Goal: Task Accomplishment & Management: Manage account settings

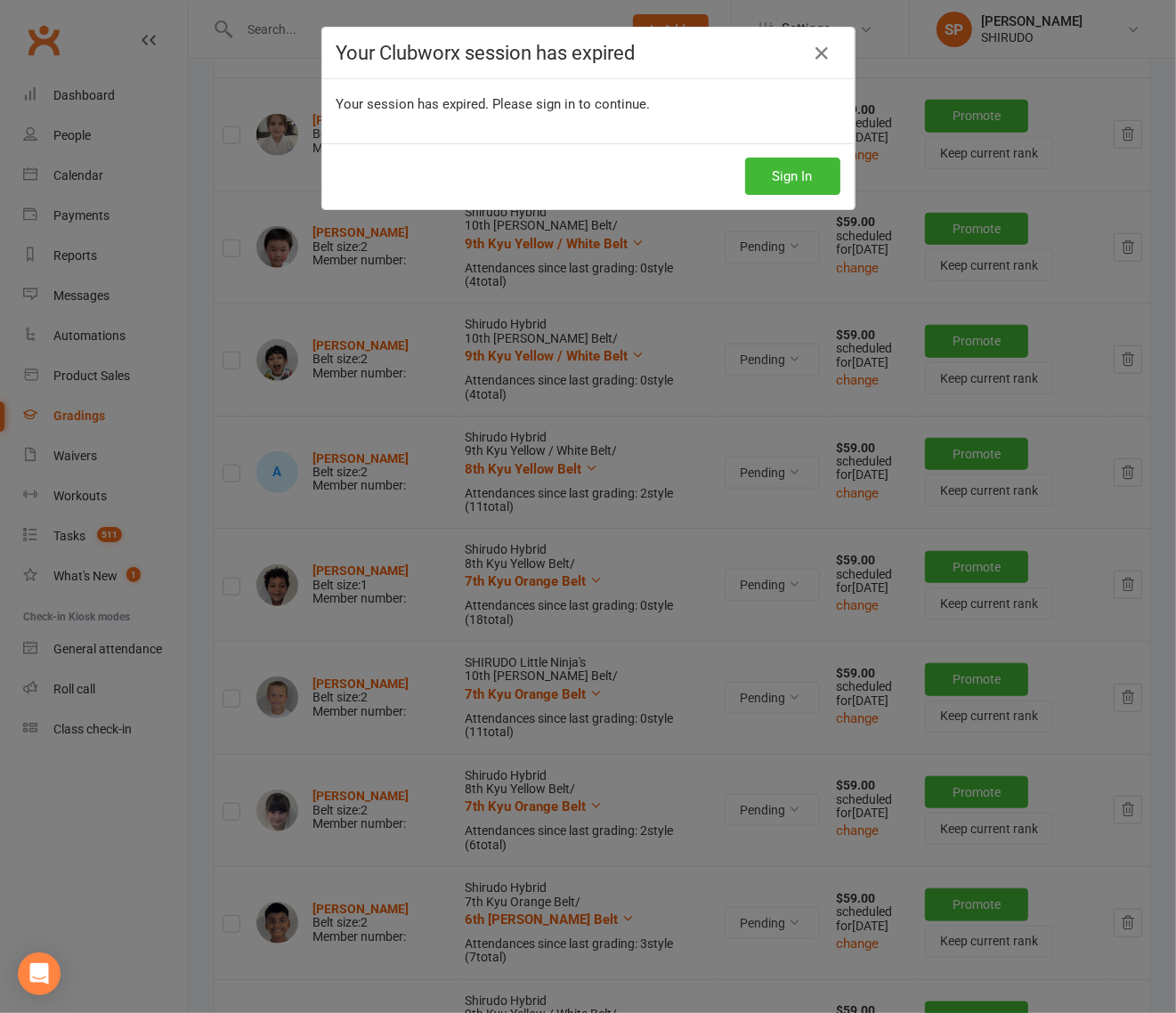
click at [746, 272] on div "Your Clubworx session has expired Your session has expired. Please sign in to c…" at bounding box center [588, 506] width 1176 height 1013
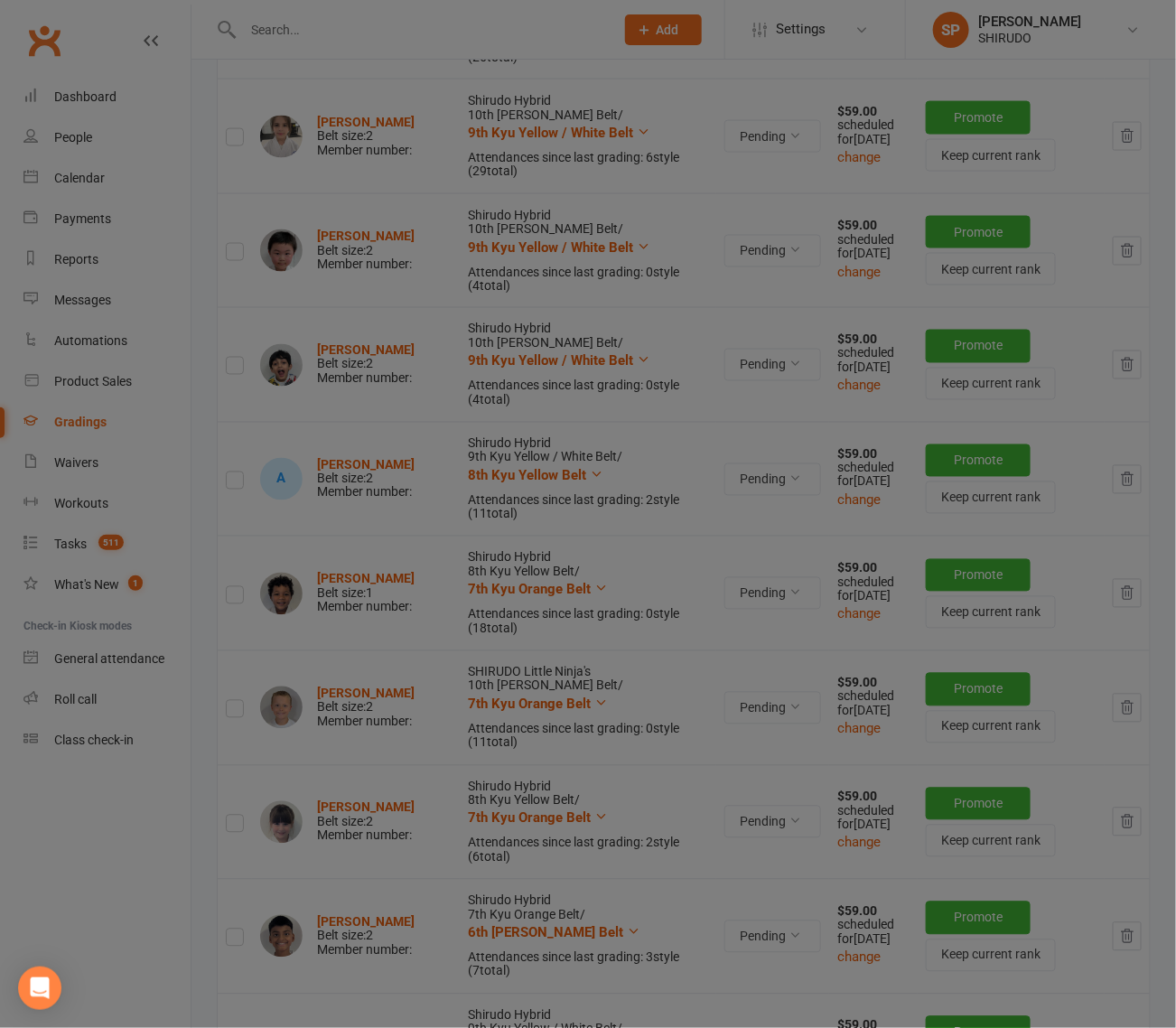
click at [756, 276] on div at bounding box center [588, 514] width 1176 height 1028
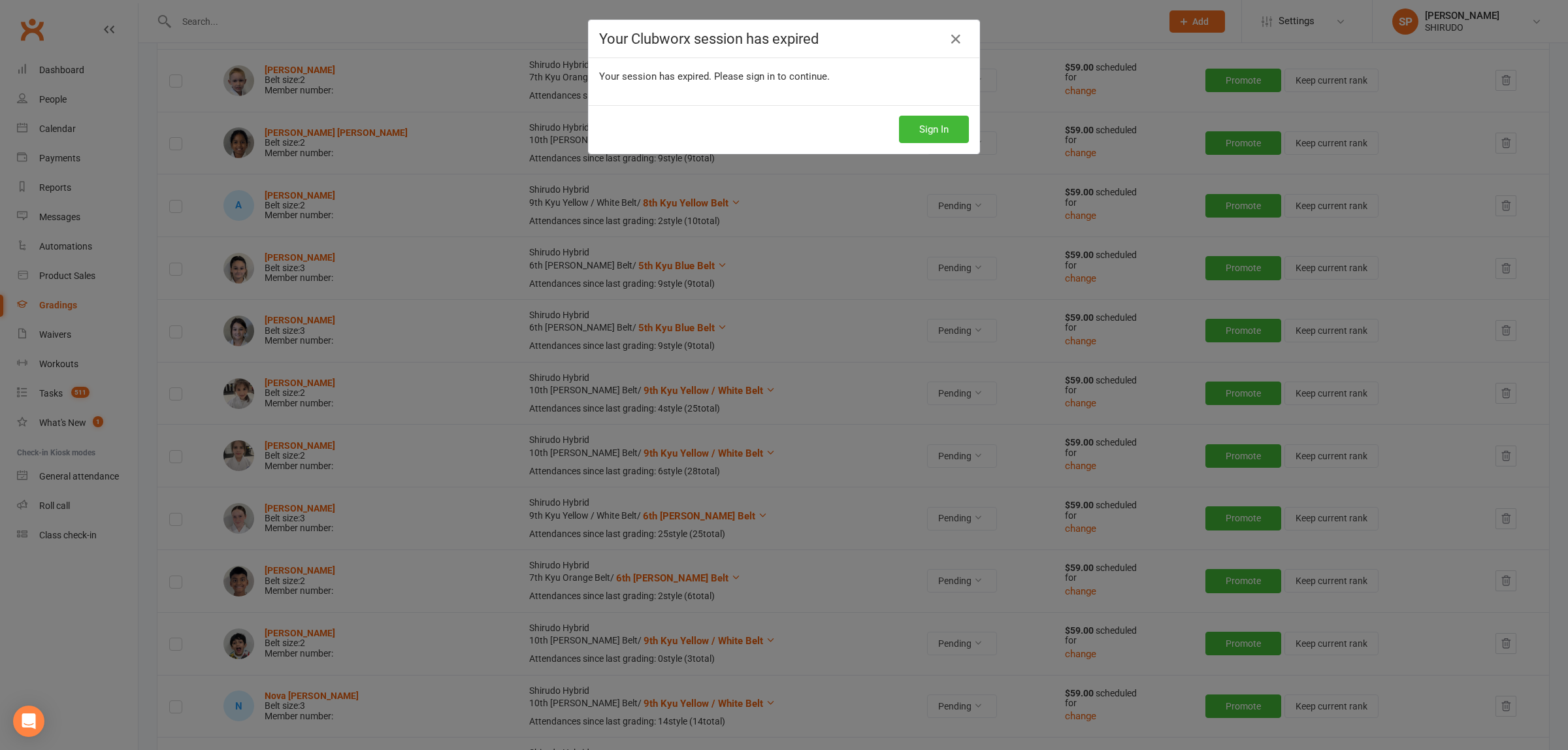
click at [386, 207] on div "Your Clubworx session has expired Your session has expired. Please sign in to c…" at bounding box center [784, 375] width 1568 height 750
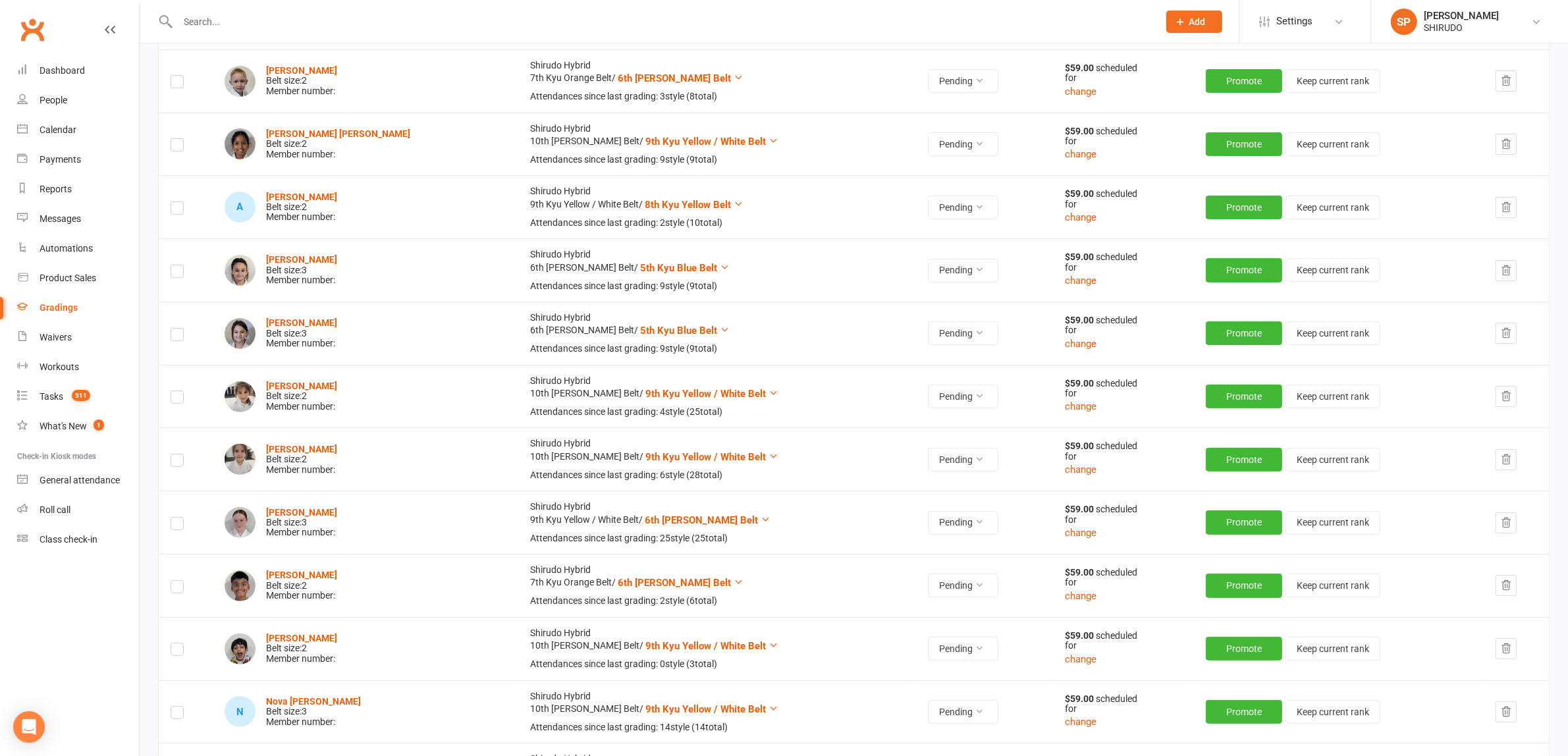
click at [69, 303] on div "Gradings" at bounding box center [58, 307] width 38 height 10
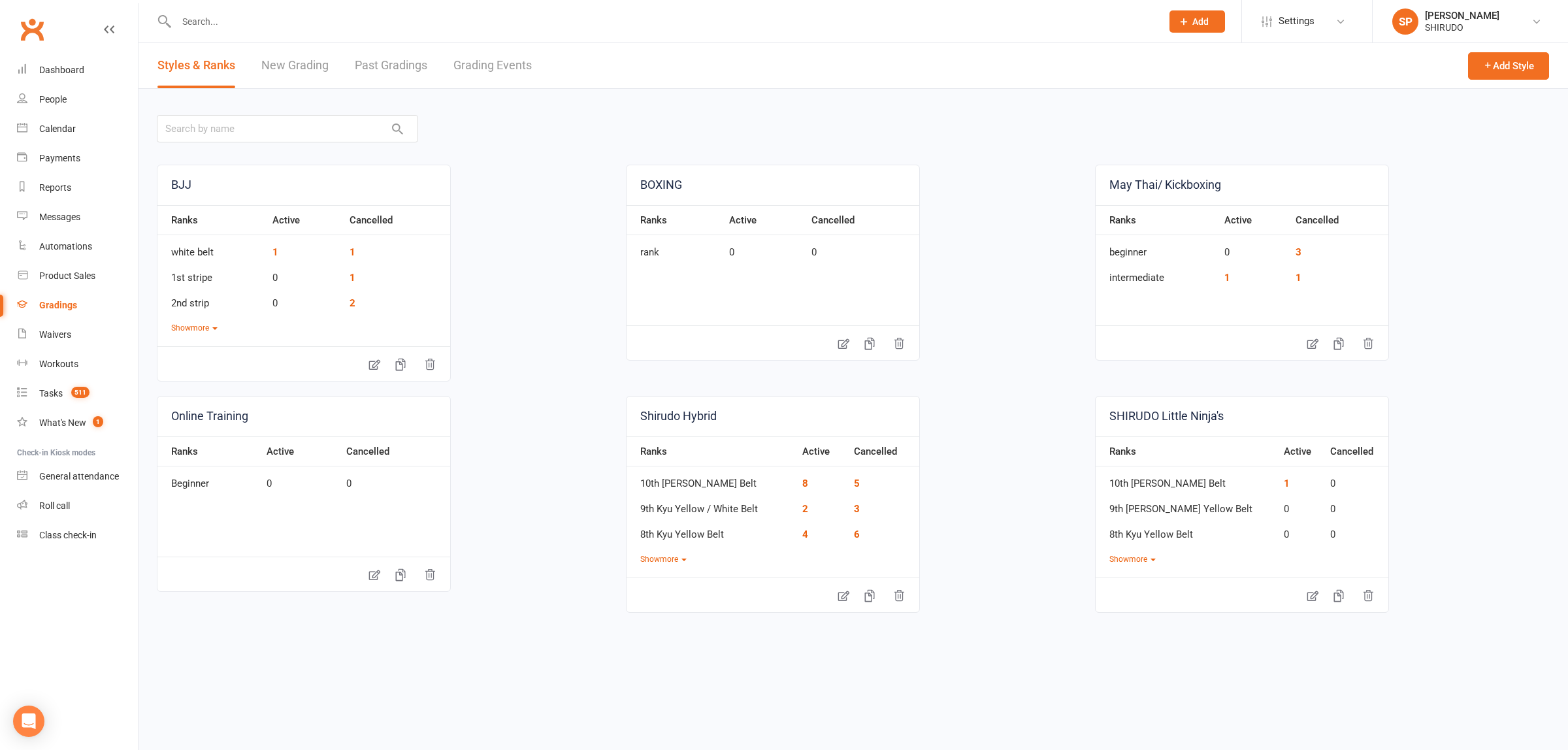
click at [500, 61] on link "Grading Events" at bounding box center [492, 66] width 78 height 45
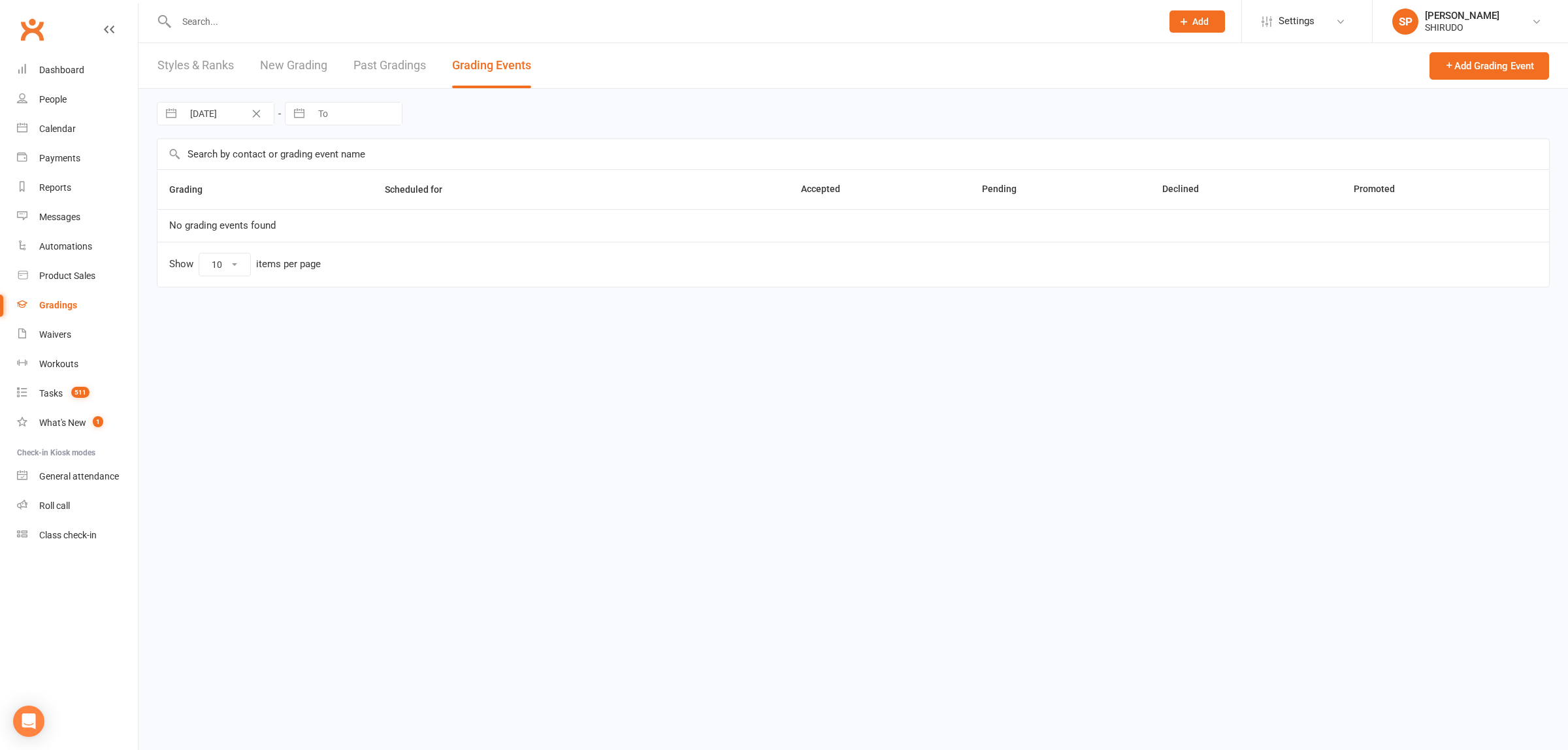
select select "50"
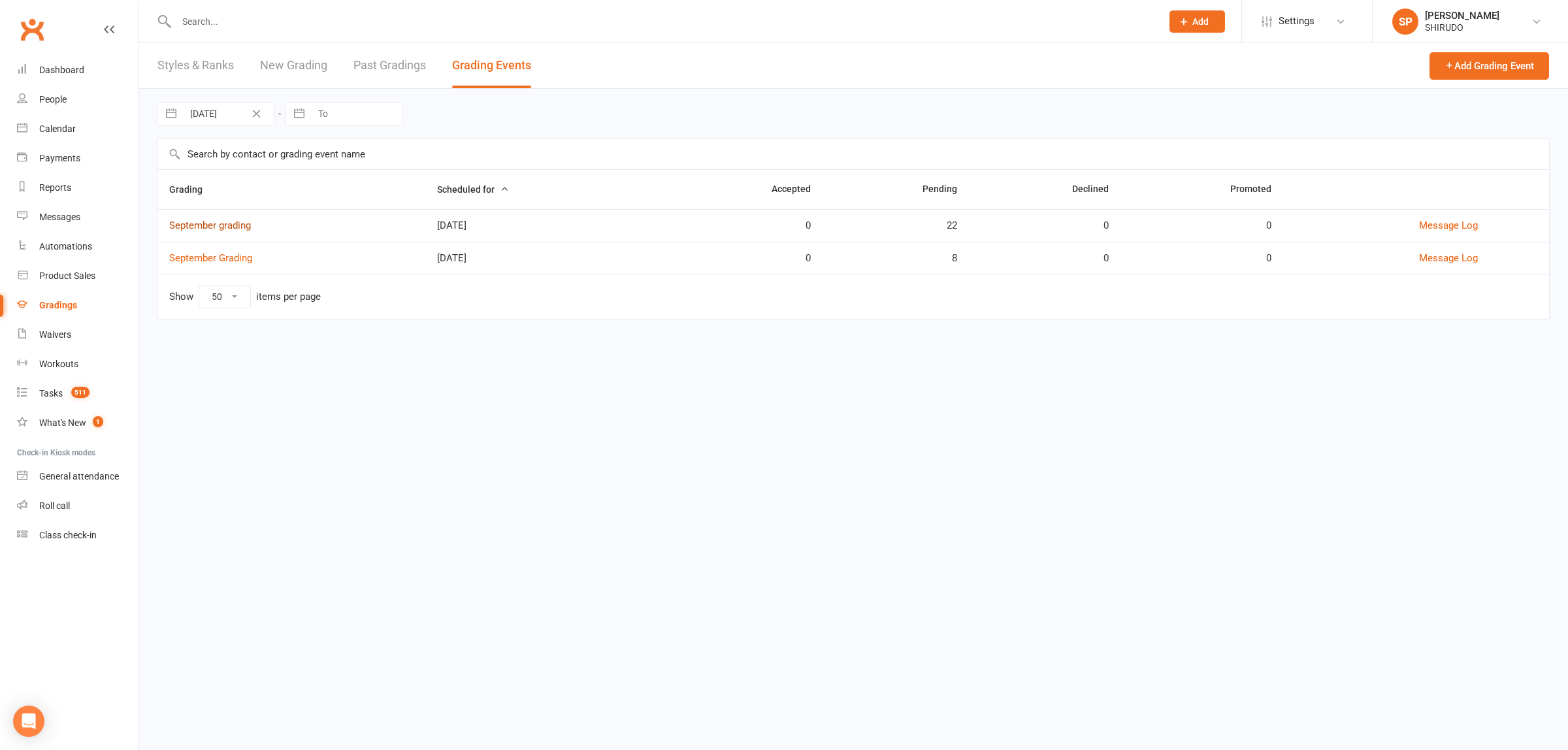
click at [197, 228] on link "September grading" at bounding box center [210, 225] width 82 height 12
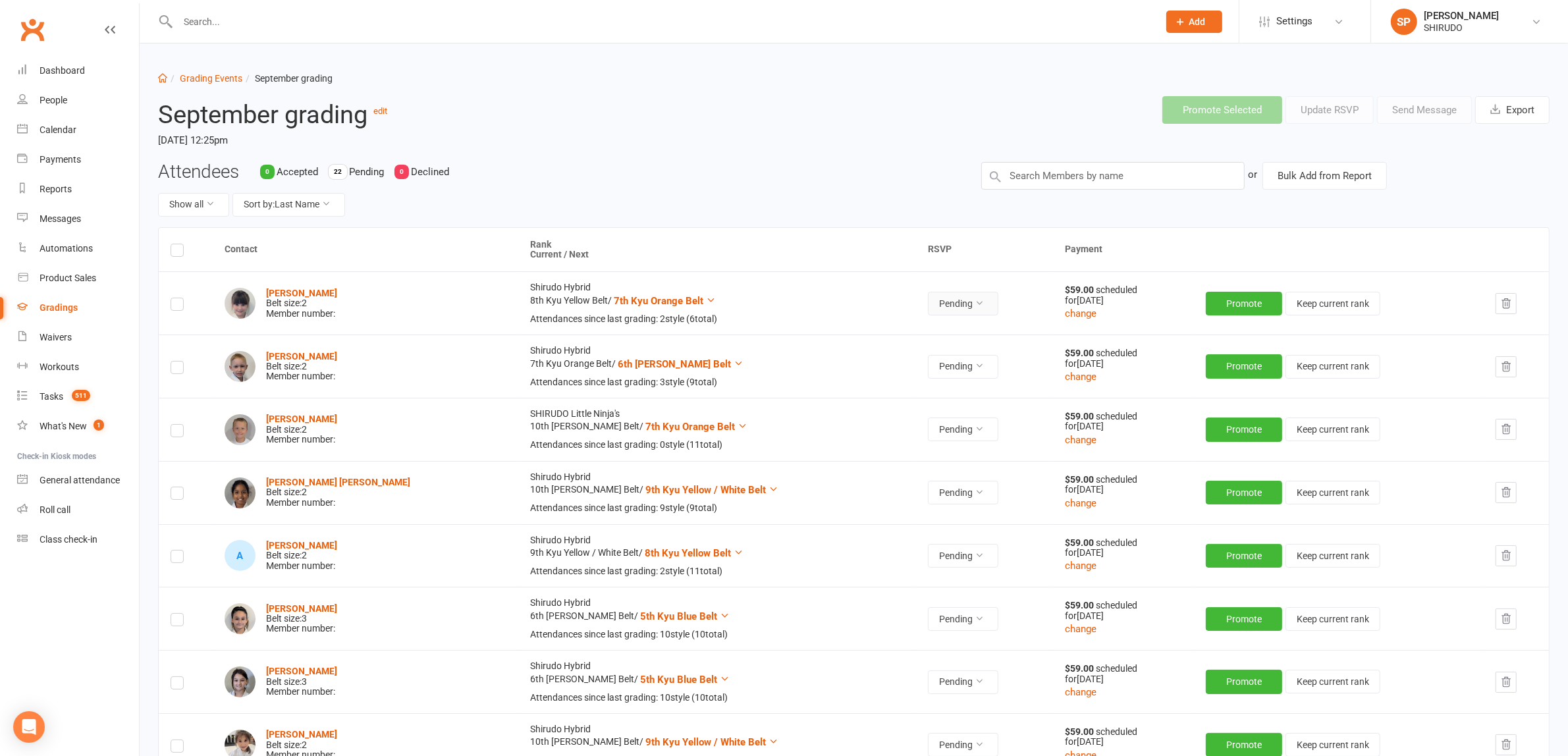
click at [975, 298] on icon at bounding box center [979, 302] width 9 height 9
click at [884, 330] on link "Accepted" at bounding box center [874, 333] width 130 height 26
click at [1235, 297] on button "Promote" at bounding box center [1245, 303] width 77 height 24
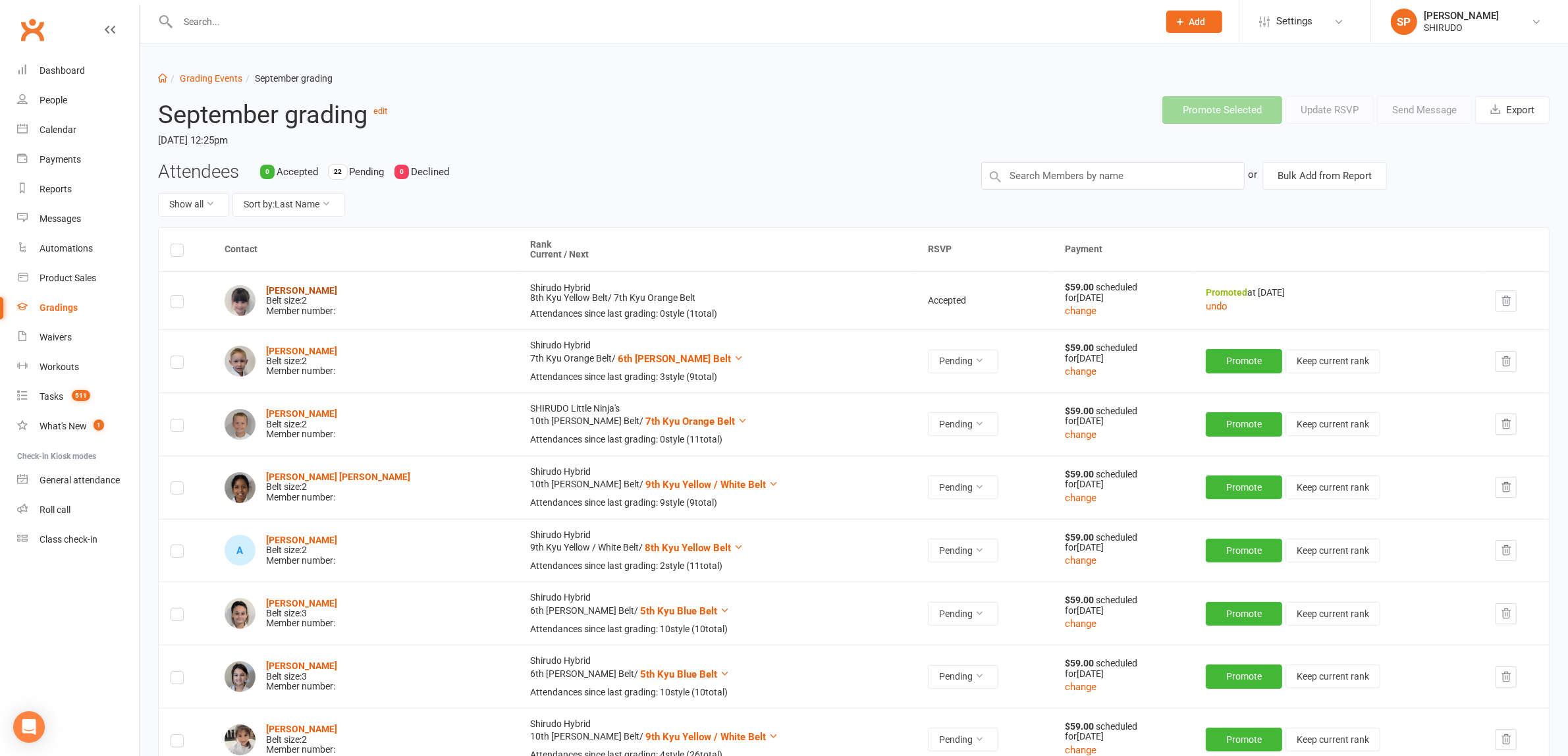
click at [318, 288] on strong "[PERSON_NAME]" at bounding box center [302, 290] width 71 height 10
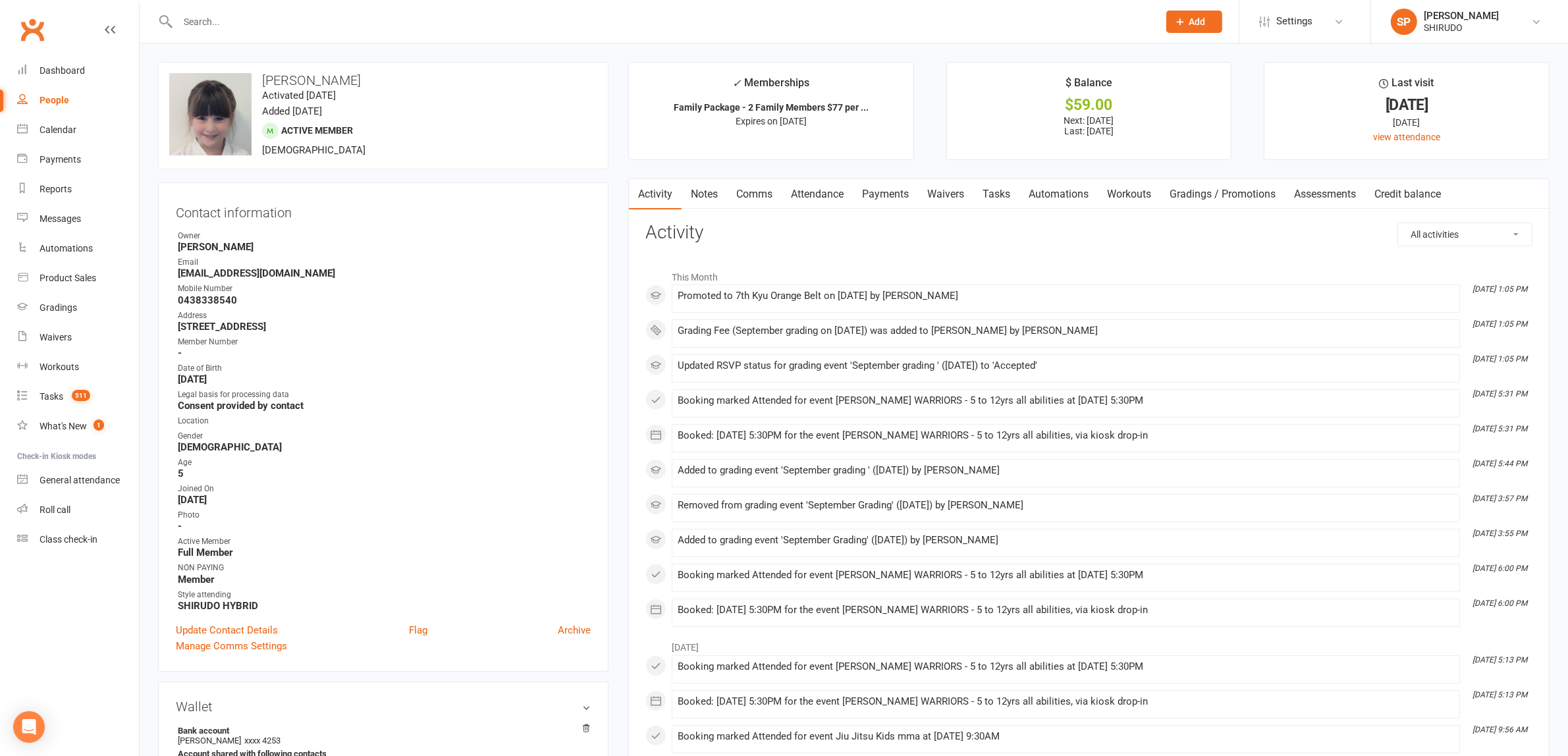
click at [900, 195] on link "Payments" at bounding box center [885, 194] width 65 height 31
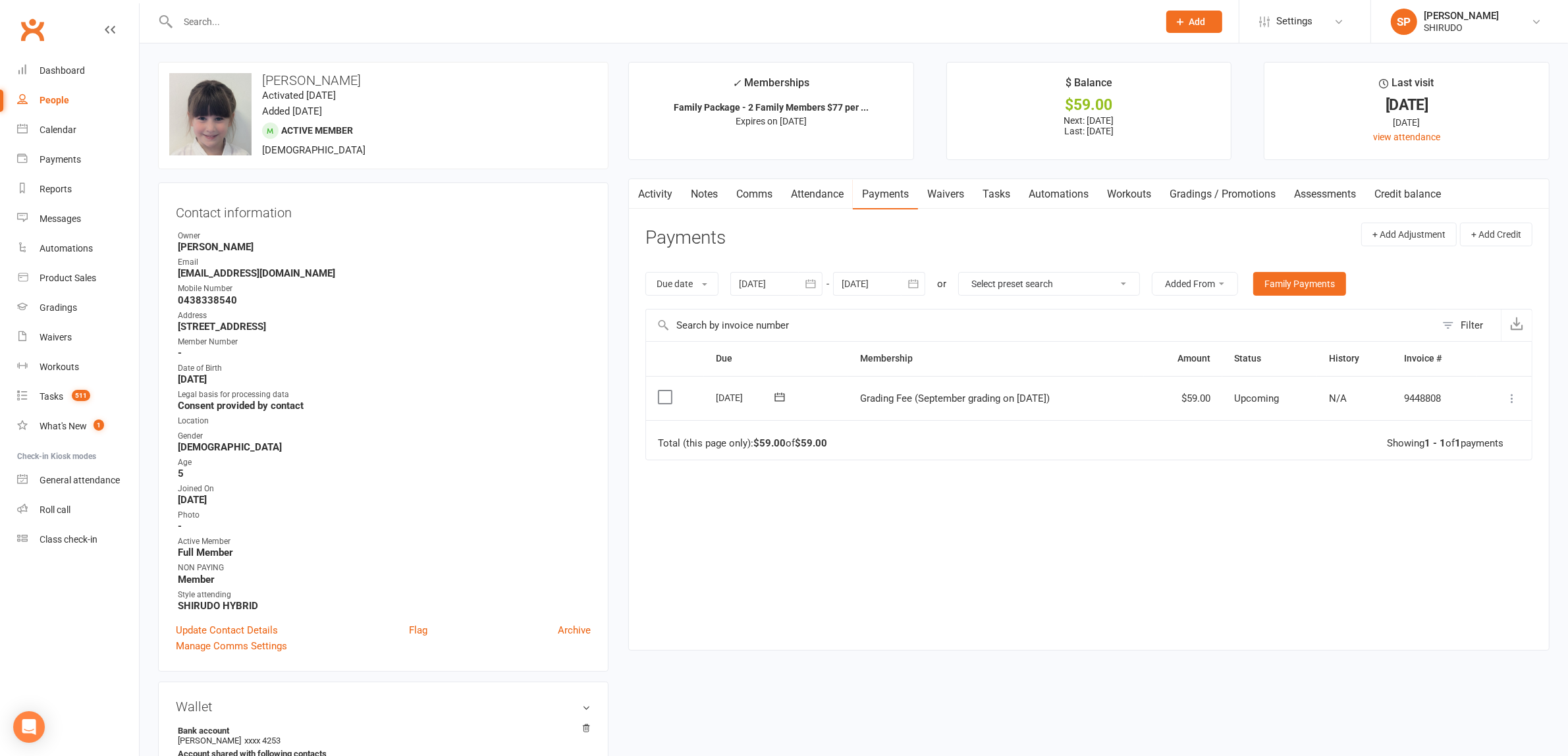
click at [109, 27] on icon at bounding box center [110, 29] width 10 height 10
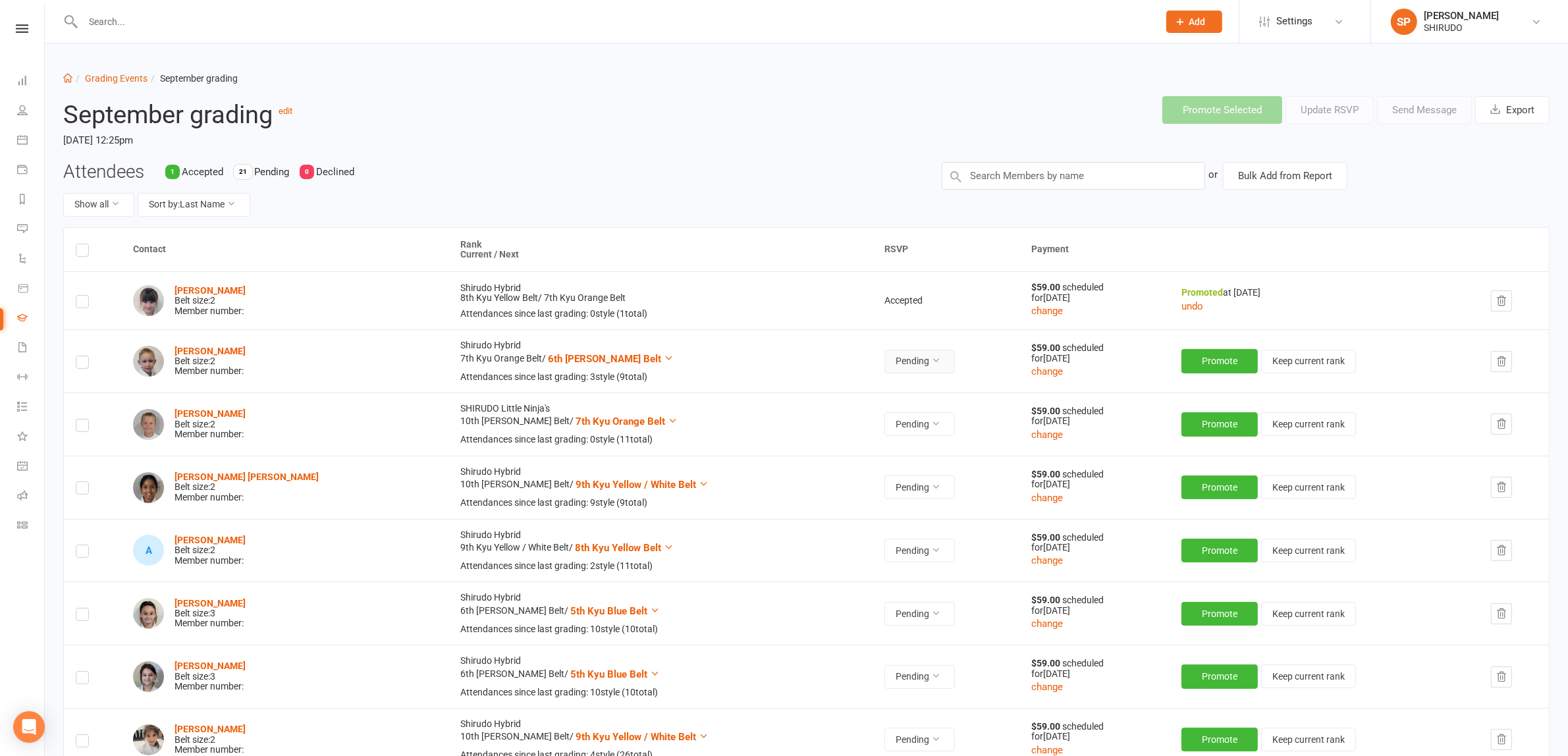
click at [931, 359] on icon at bounding box center [936, 360] width 9 height 9
click at [815, 390] on link "Accepted" at bounding box center [828, 391] width 130 height 26
click at [1206, 364] on button "Promote" at bounding box center [1221, 361] width 77 height 24
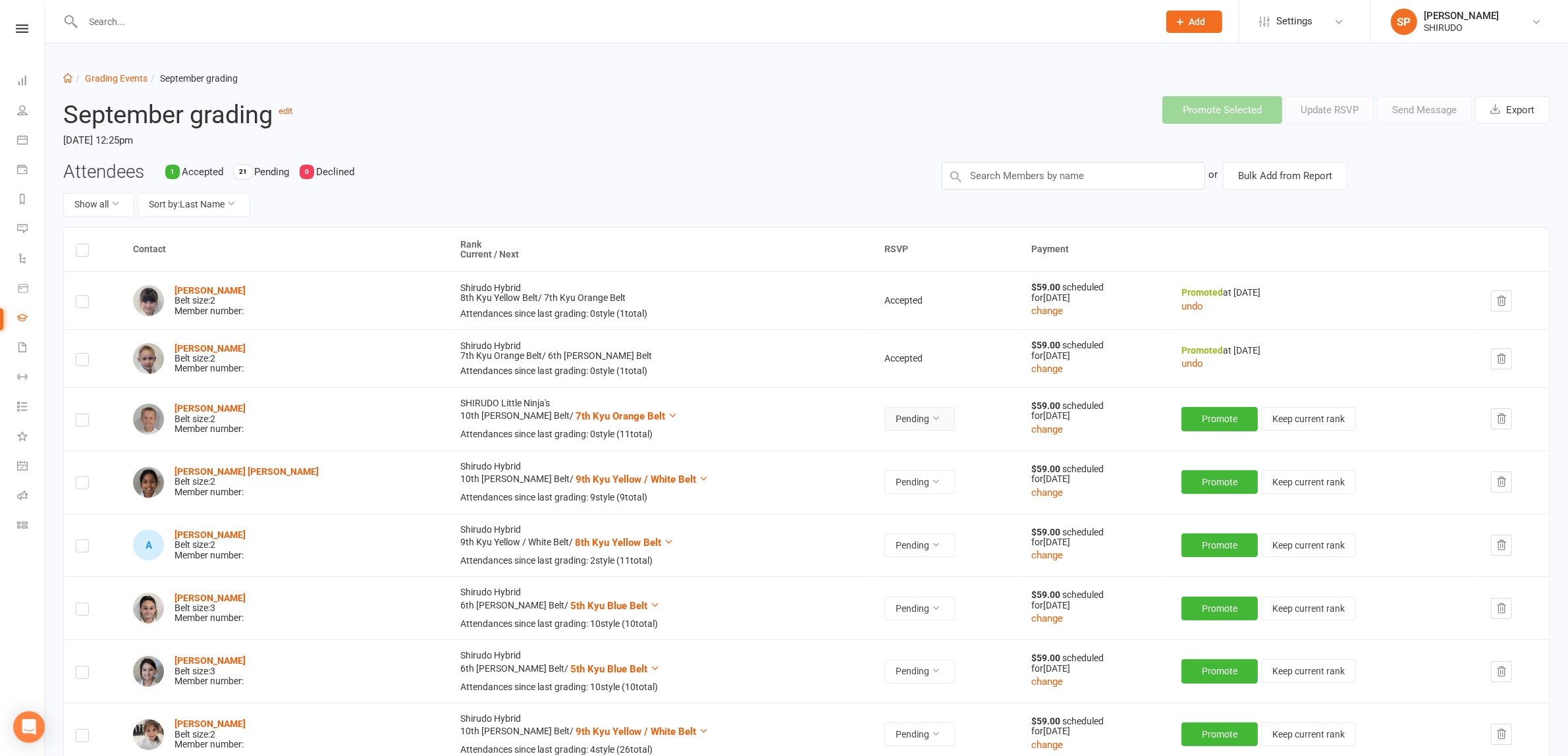
click at [931, 415] on icon at bounding box center [936, 418] width 9 height 9
click at [848, 442] on link "Accepted" at bounding box center [828, 449] width 130 height 26
click at [1196, 420] on button "Promote" at bounding box center [1221, 419] width 77 height 24
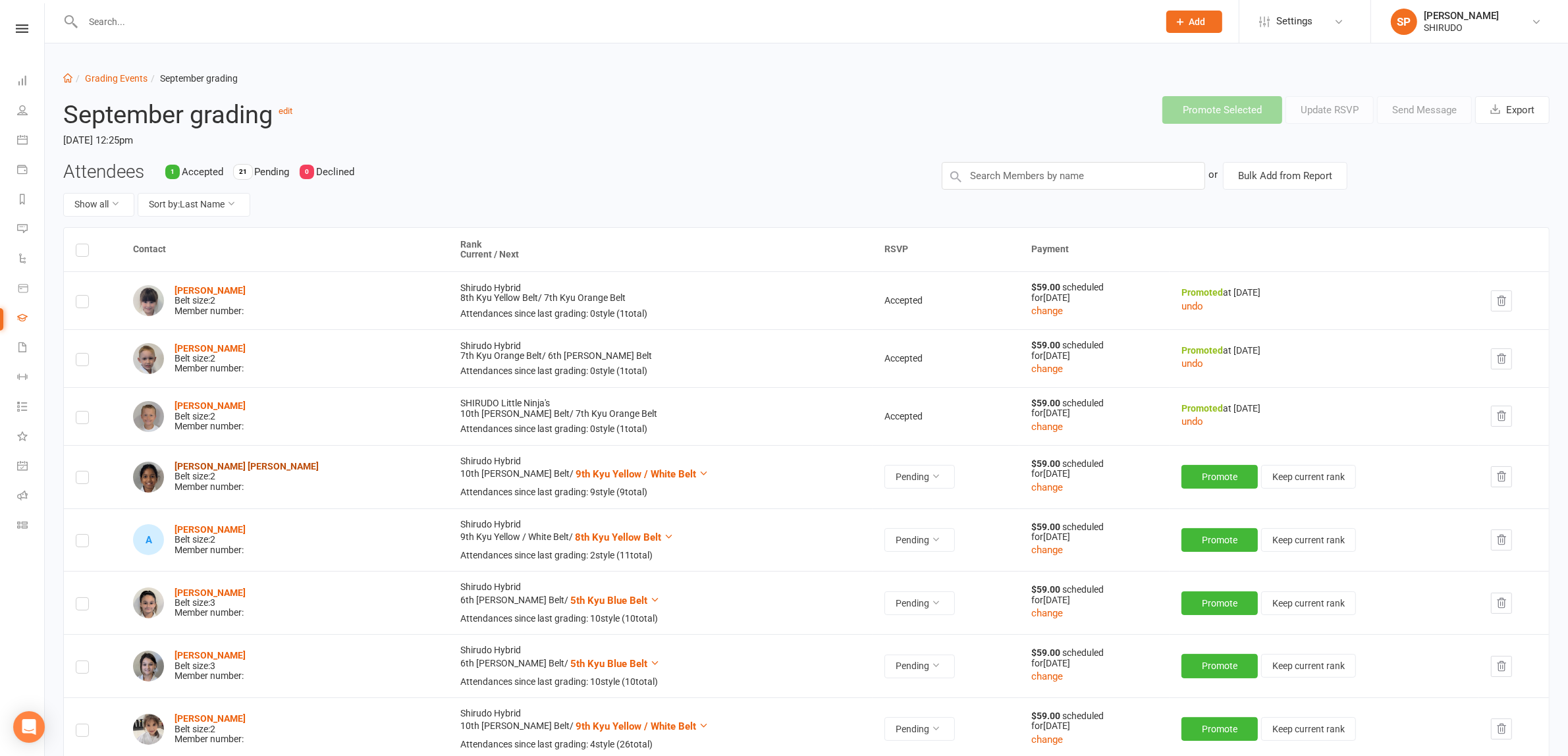
click at [250, 462] on strong "[PERSON_NAME] [PERSON_NAME]" at bounding box center [247, 466] width 144 height 10
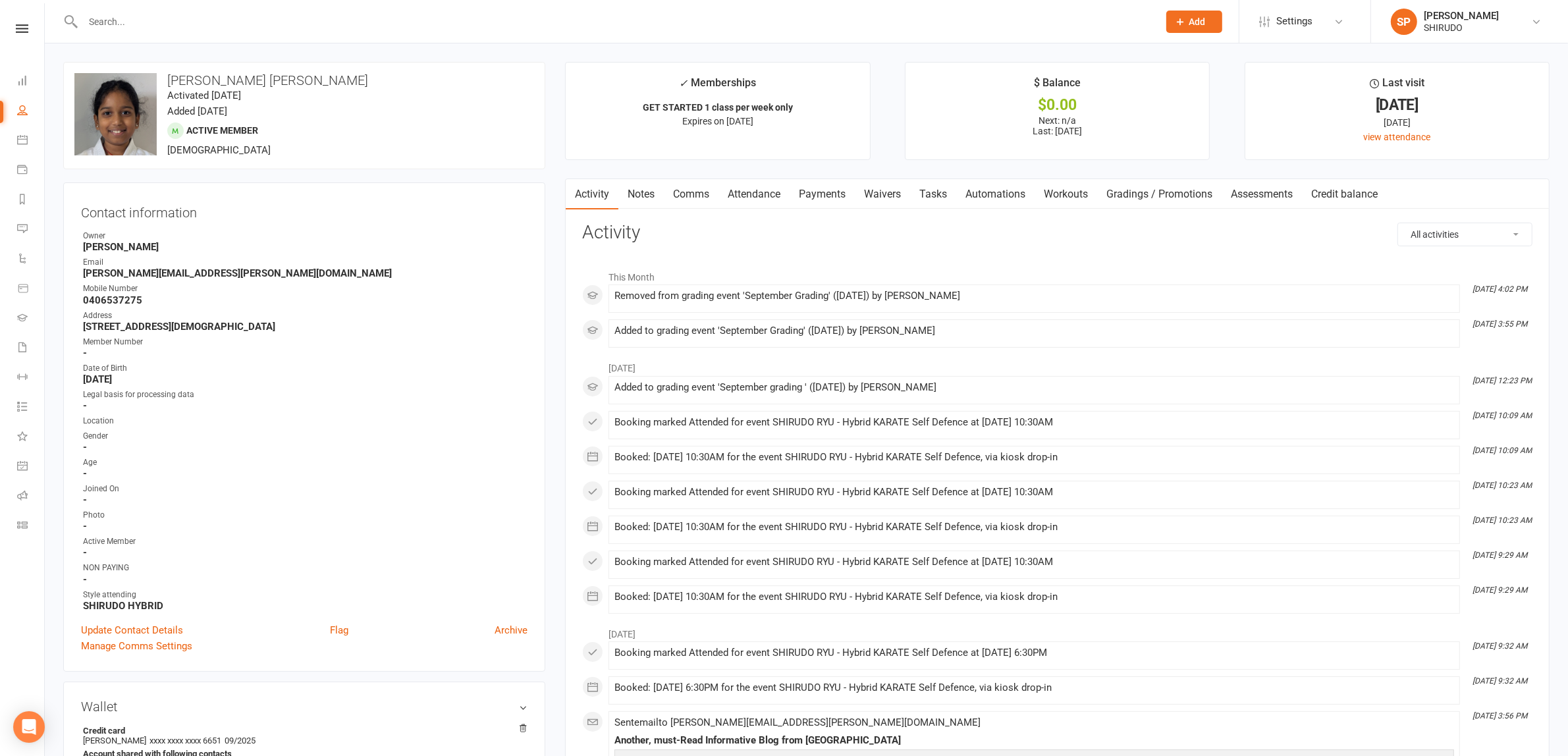
click at [839, 195] on link "Payments" at bounding box center [822, 194] width 65 height 31
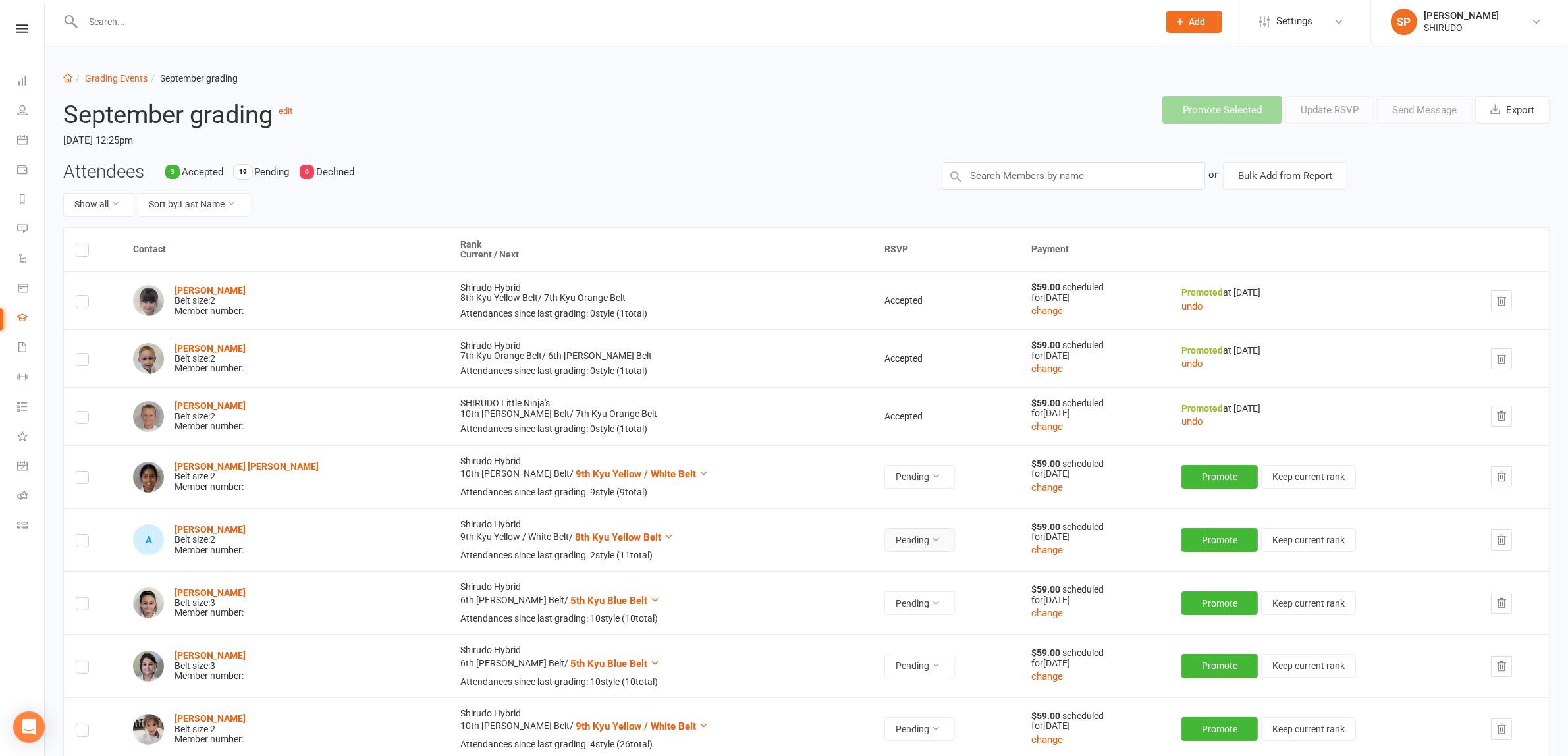
click at [931, 542] on icon at bounding box center [936, 539] width 9 height 9
click at [818, 566] on link "Accepted" at bounding box center [828, 570] width 130 height 26
click at [1193, 540] on button "Promote" at bounding box center [1221, 540] width 77 height 24
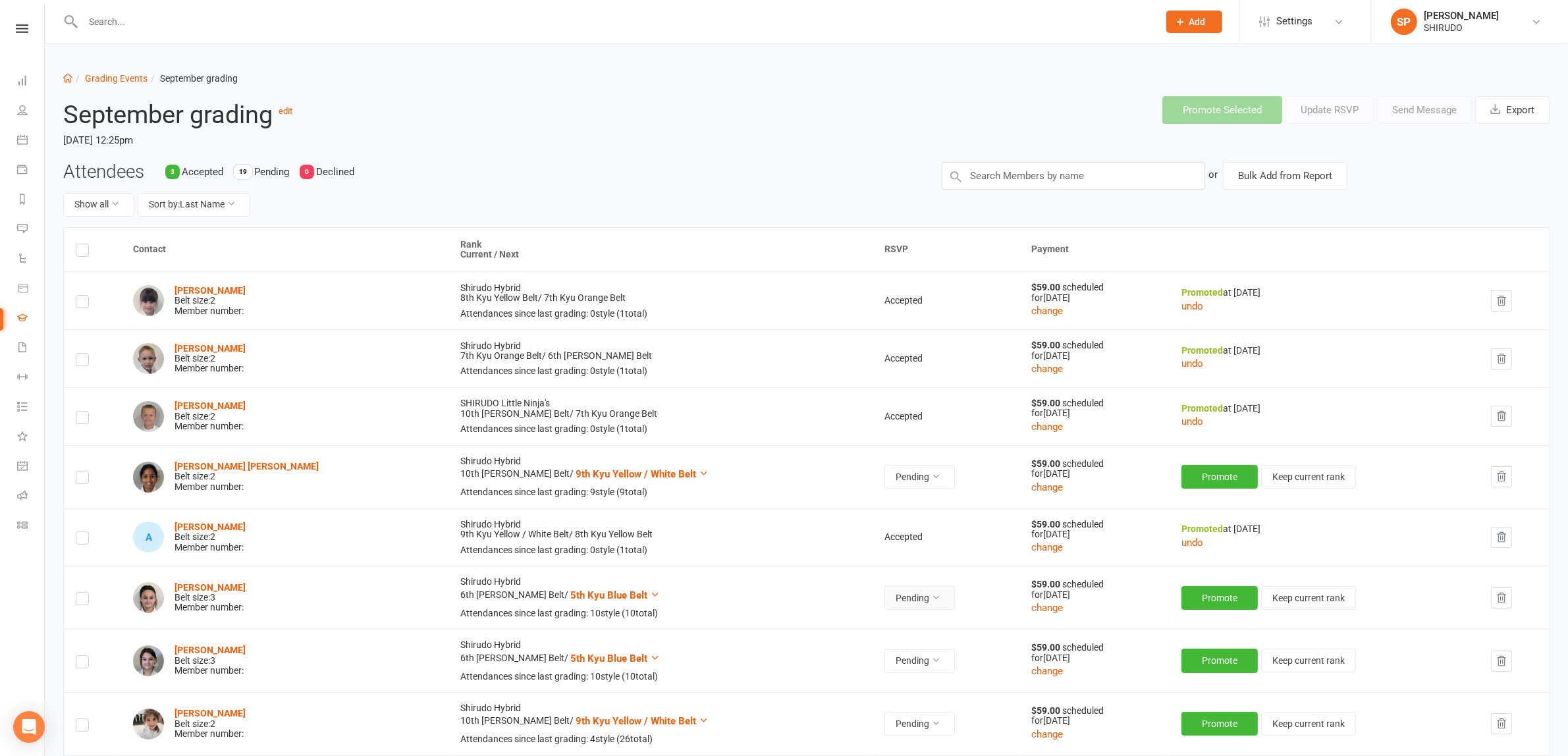
click at [931, 599] on icon at bounding box center [936, 596] width 9 height 9
click at [824, 623] on link "Accepted" at bounding box center [828, 628] width 130 height 26
click at [1199, 590] on button "Promote" at bounding box center [1221, 597] width 77 height 24
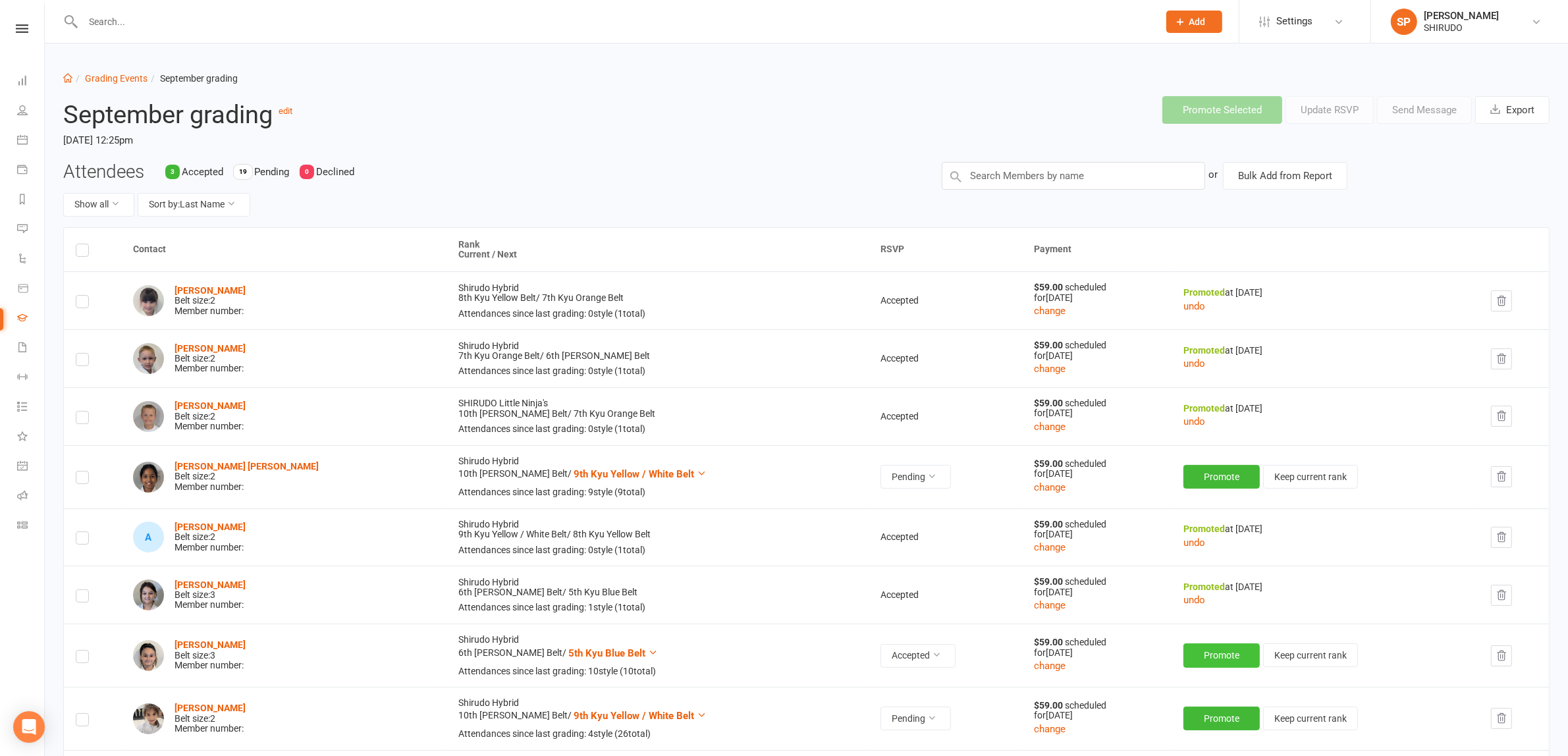
click at [1203, 653] on button "Promote" at bounding box center [1221, 655] width 77 height 24
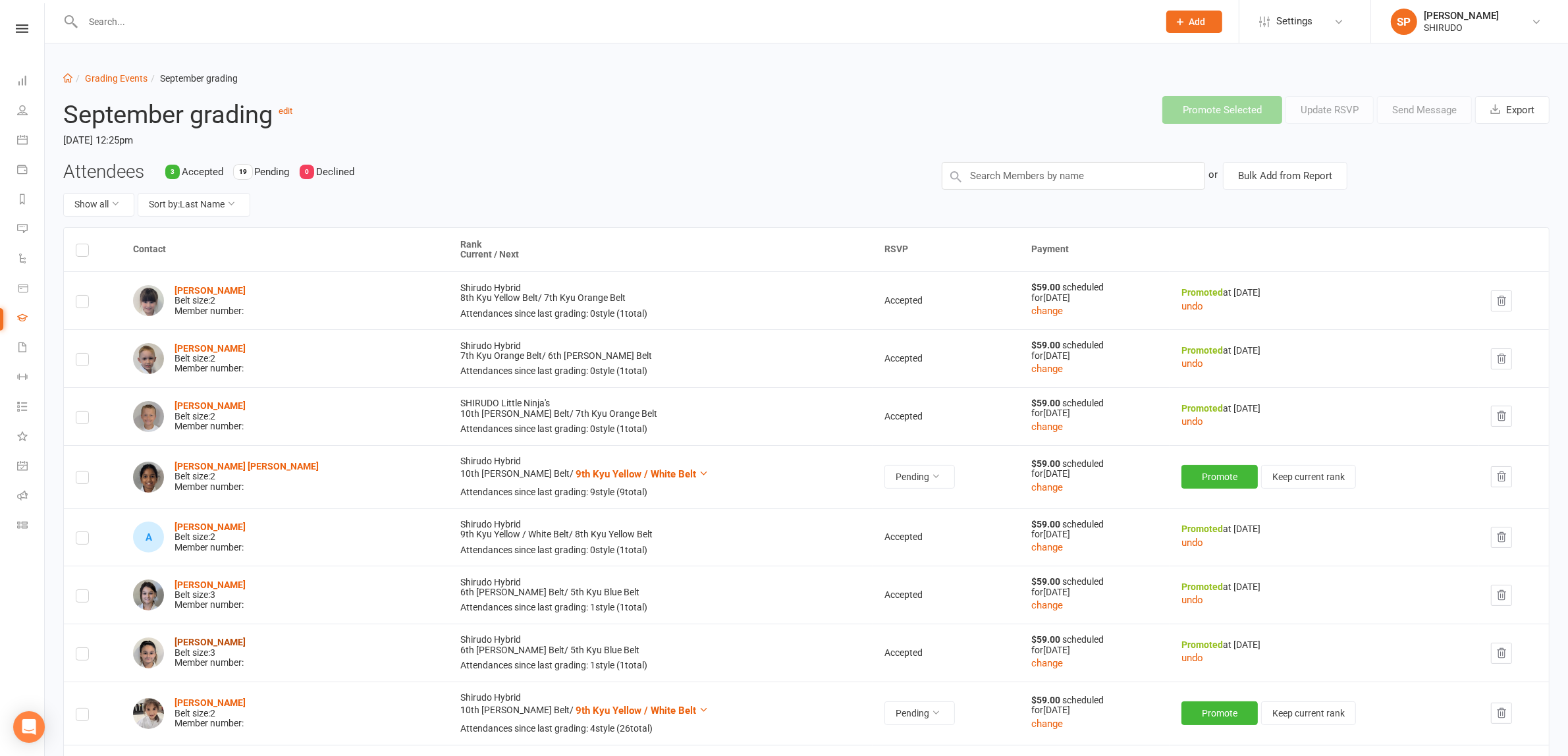
click at [202, 640] on strong "[PERSON_NAME]" at bounding box center [211, 642] width 71 height 10
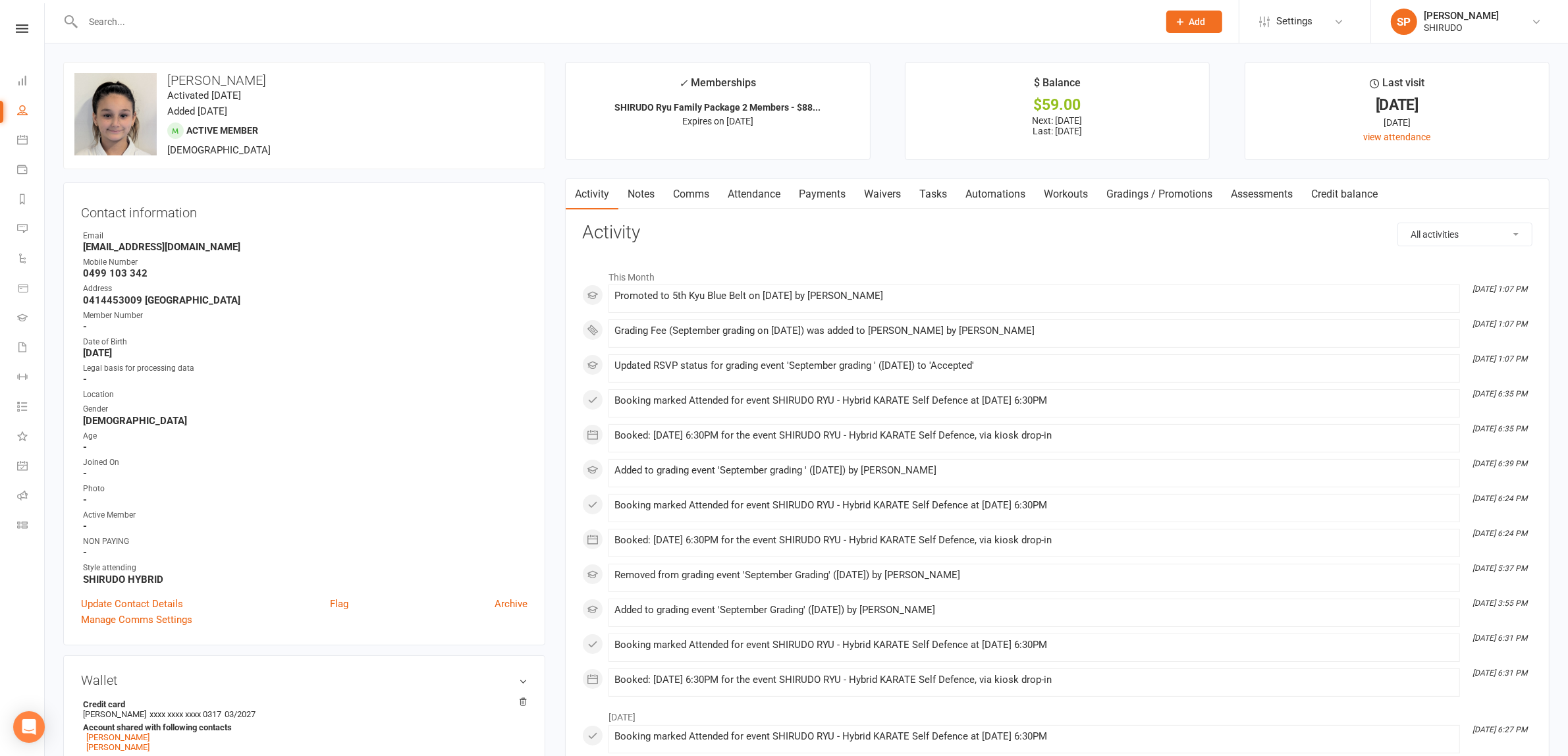
click at [824, 195] on link "Payments" at bounding box center [822, 194] width 65 height 31
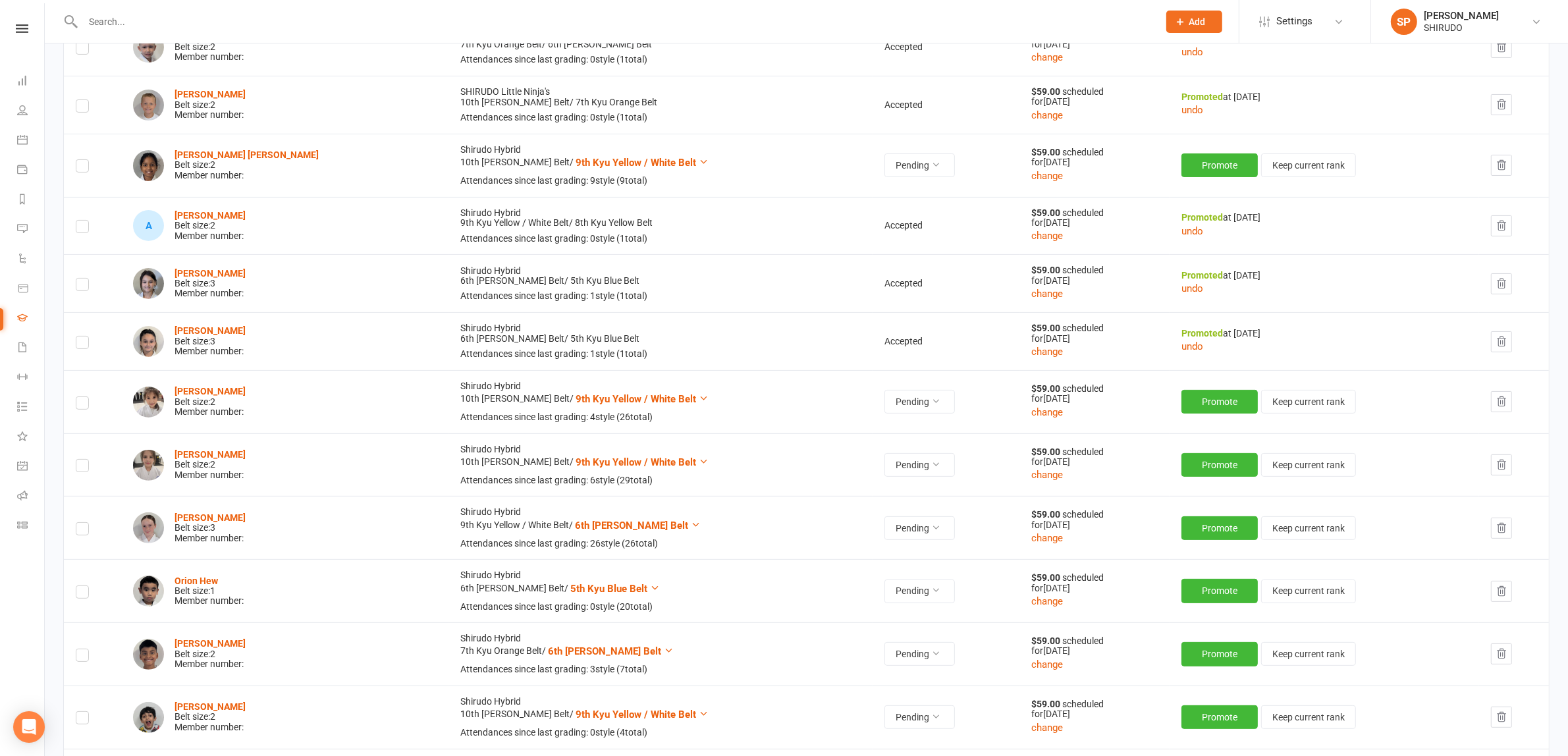
scroll to position [313, 0]
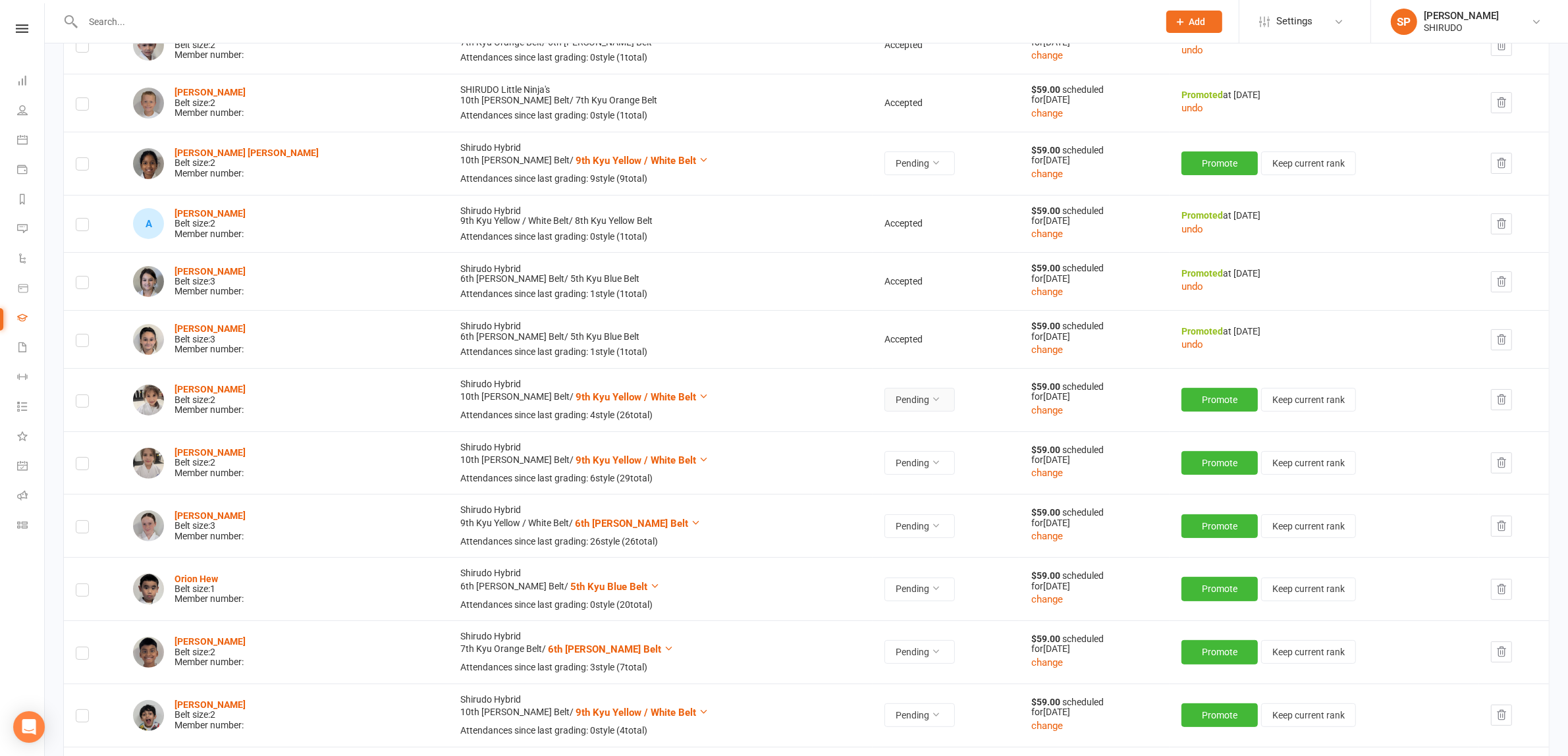
click at [931, 401] on icon at bounding box center [936, 398] width 9 height 9
click at [841, 428] on link "Accepted" at bounding box center [828, 430] width 130 height 26
click at [1192, 397] on button "Promote" at bounding box center [1221, 399] width 77 height 24
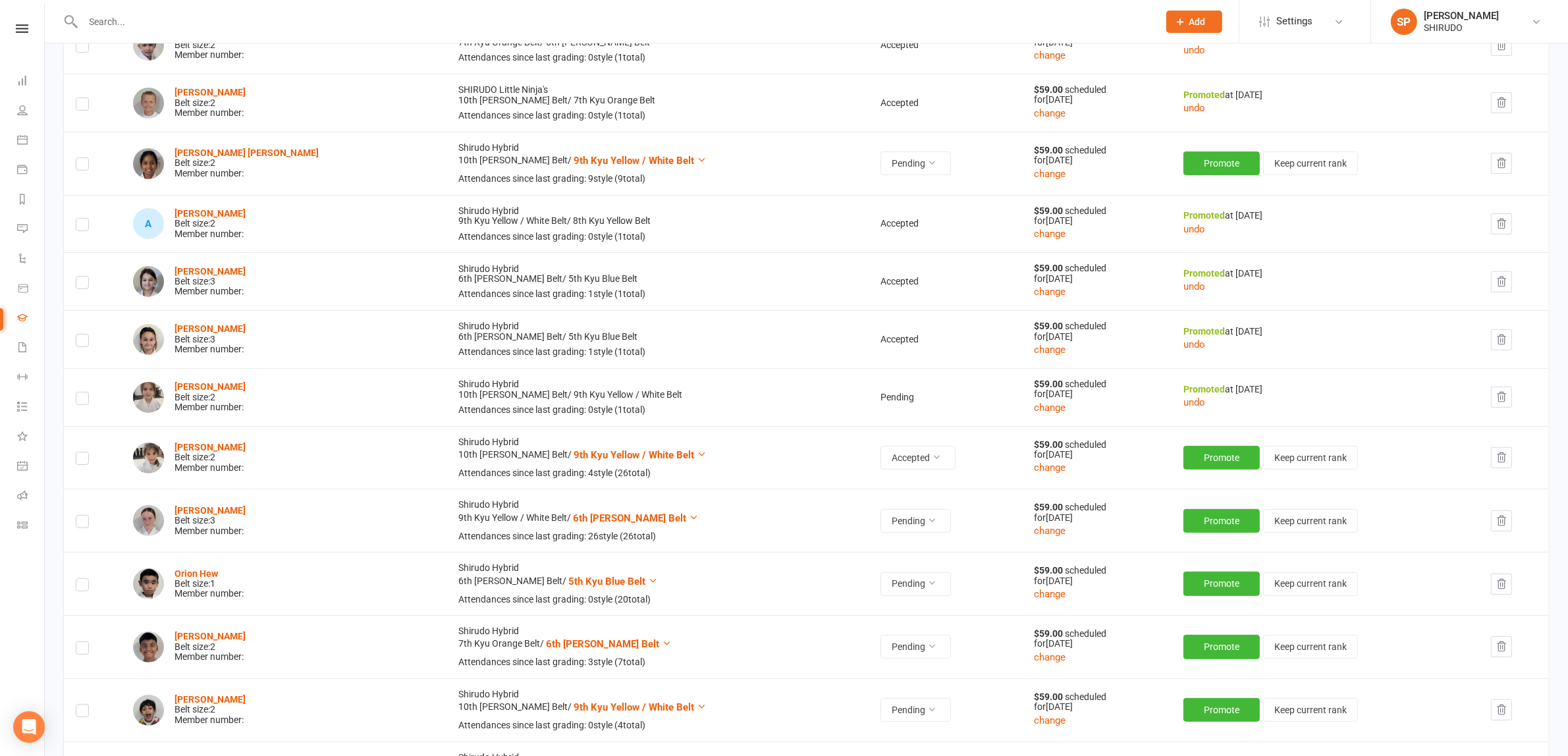
click at [870, 396] on td "Pending" at bounding box center [945, 397] width 154 height 58
click at [1183, 407] on button "undo" at bounding box center [1194, 402] width 22 height 16
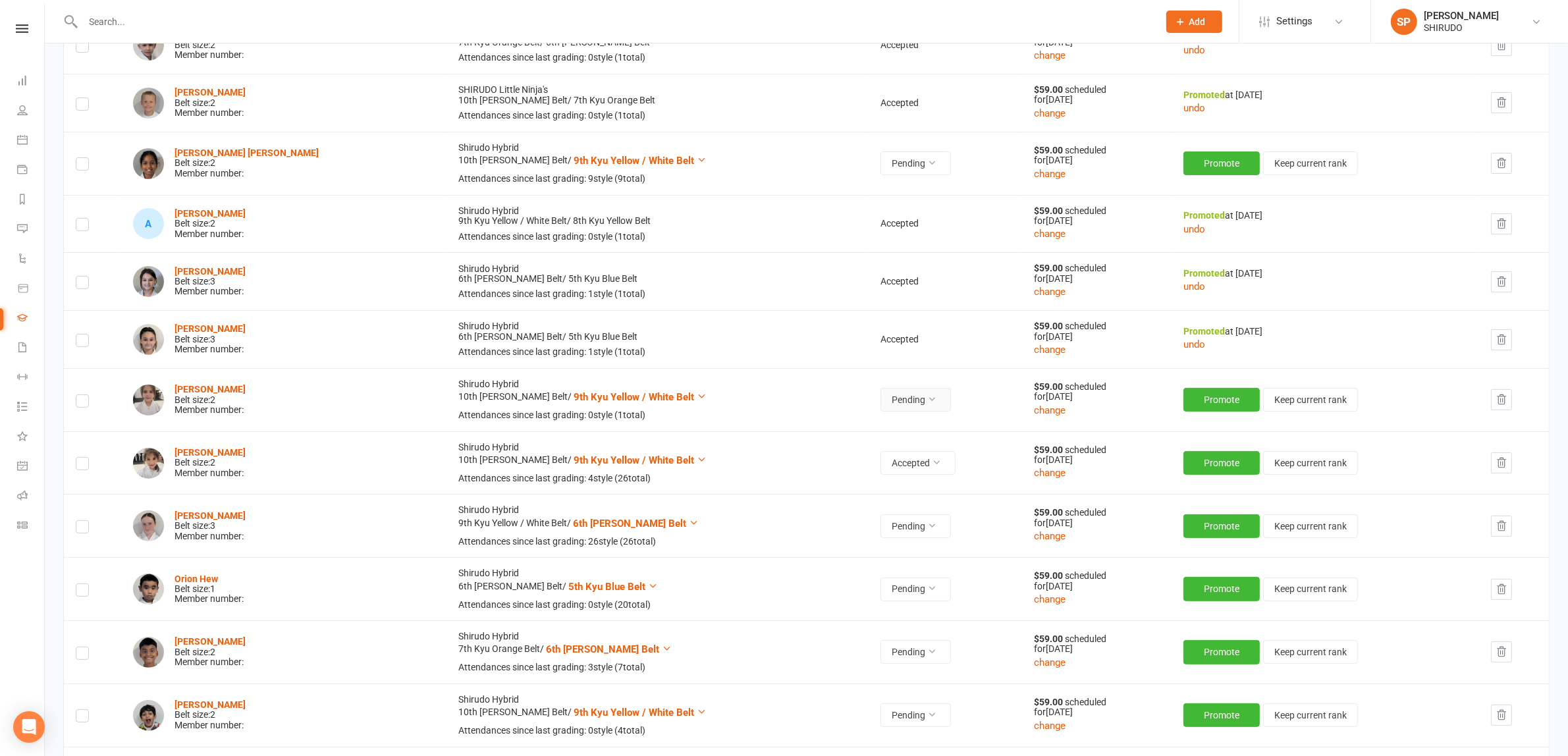
click at [928, 396] on icon at bounding box center [932, 398] width 9 height 9
click at [831, 425] on link "Accepted" at bounding box center [823, 430] width 130 height 26
click at [1193, 398] on button "Promote" at bounding box center [1221, 399] width 77 height 24
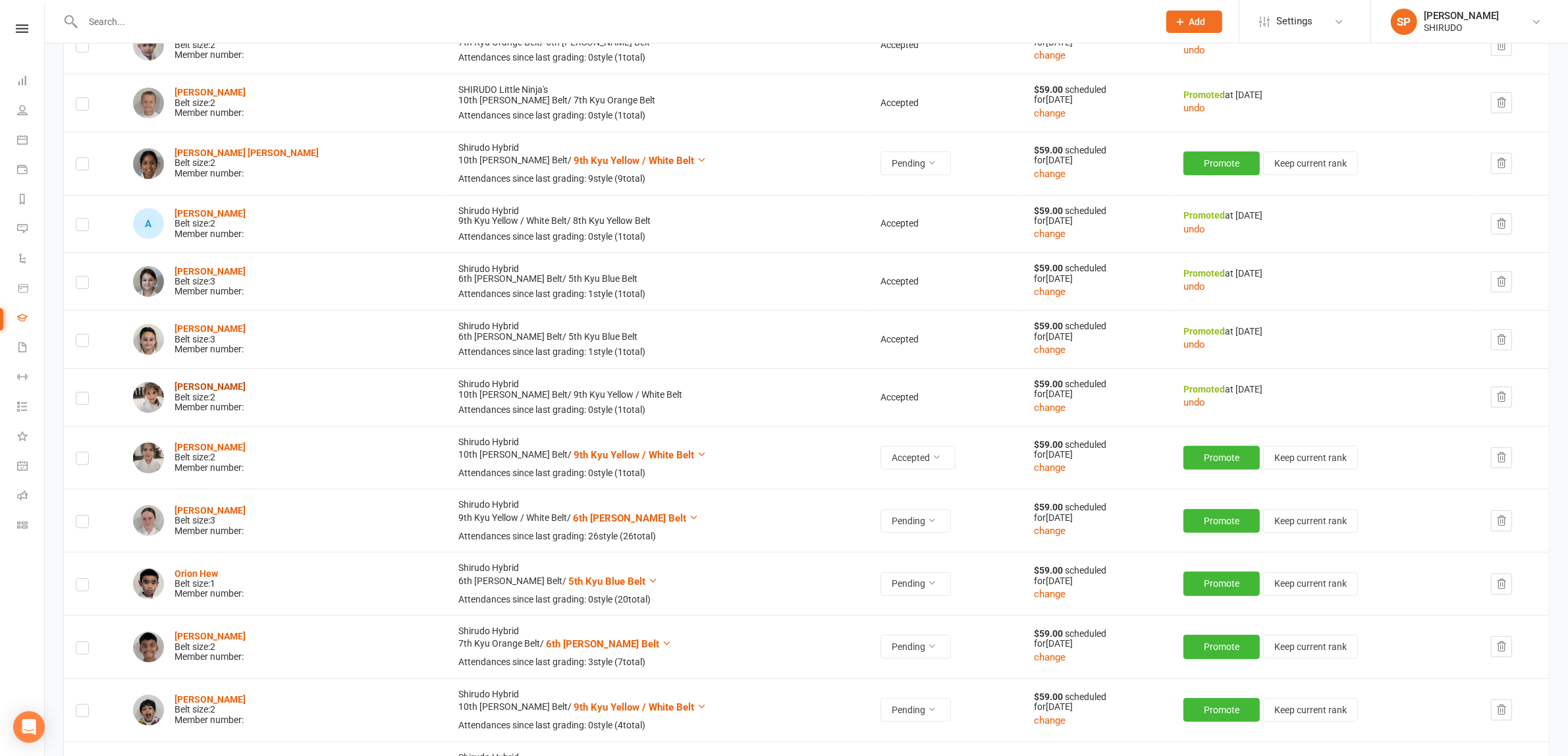
click at [201, 390] on strong "[PERSON_NAME]" at bounding box center [211, 386] width 71 height 10
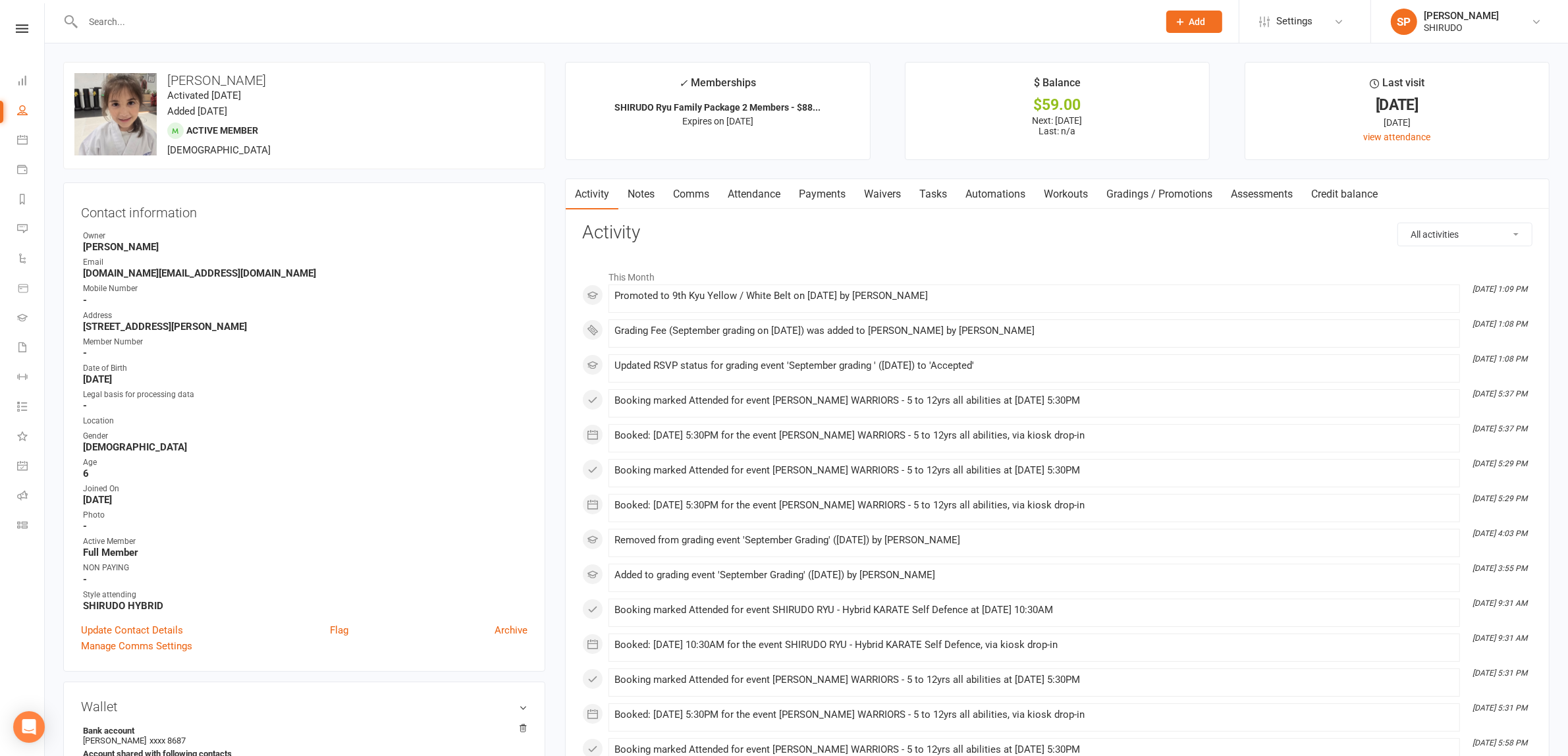
click at [832, 194] on link "Payments" at bounding box center [822, 194] width 65 height 31
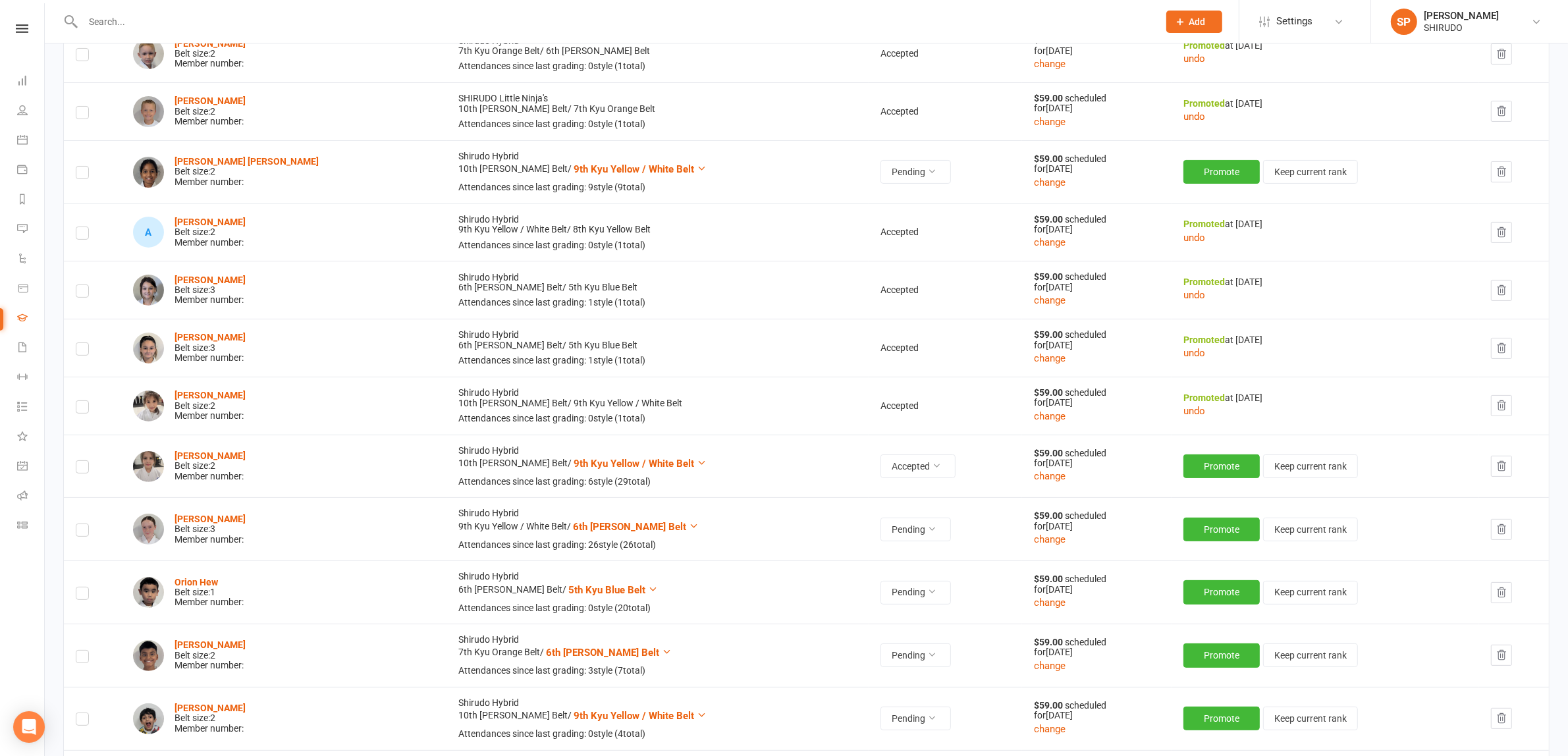
scroll to position [329, 0]
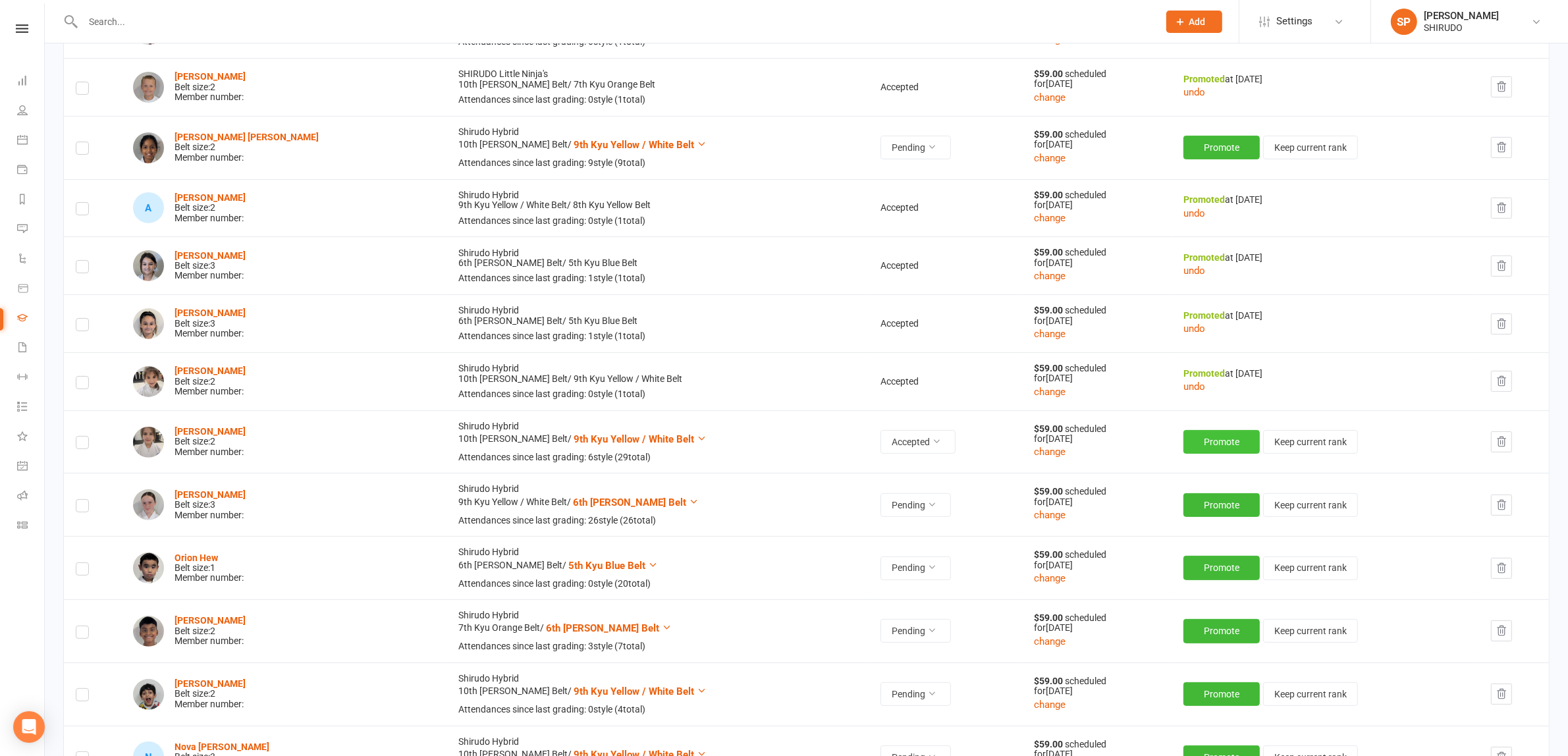
click at [1189, 441] on button "Promote" at bounding box center [1221, 441] width 77 height 24
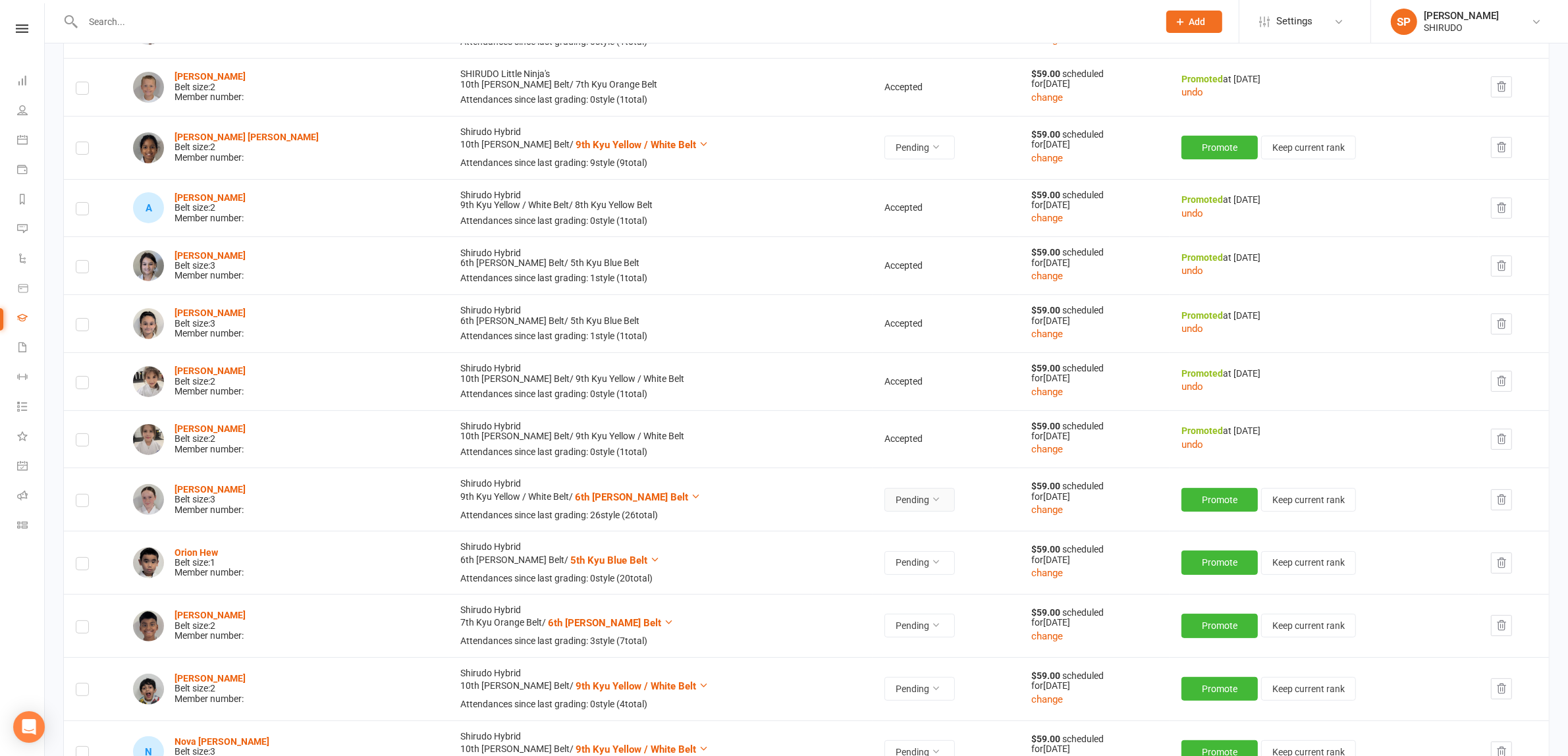
click at [931, 497] on icon at bounding box center [936, 499] width 9 height 9
click at [830, 524] on link "Accepted" at bounding box center [828, 530] width 130 height 26
click at [1216, 496] on button "Promote" at bounding box center [1221, 500] width 77 height 24
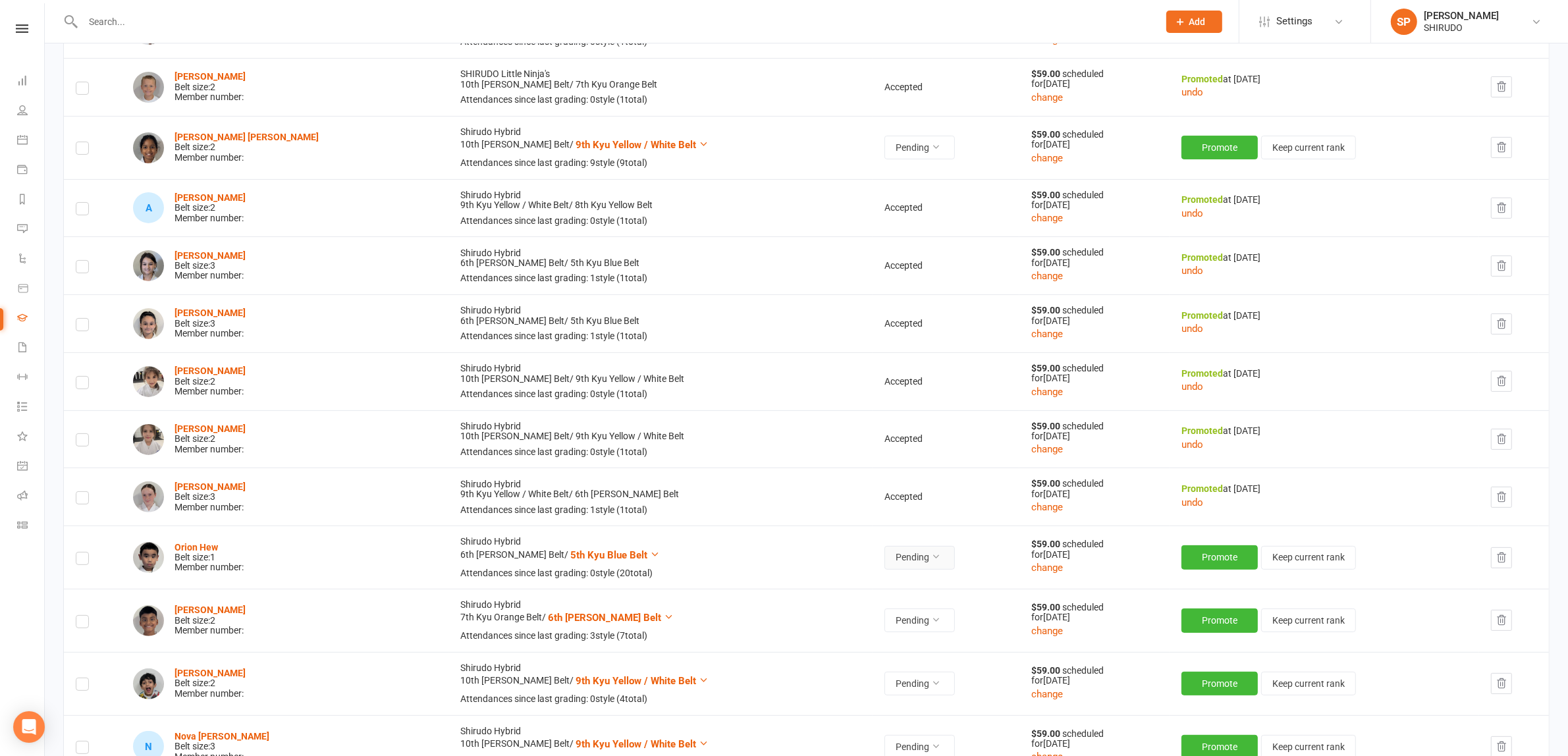
click at [931, 557] on icon at bounding box center [936, 556] width 9 height 9
click at [847, 580] on link "Accepted" at bounding box center [828, 588] width 130 height 26
click at [1191, 558] on button "Promote" at bounding box center [1221, 556] width 77 height 24
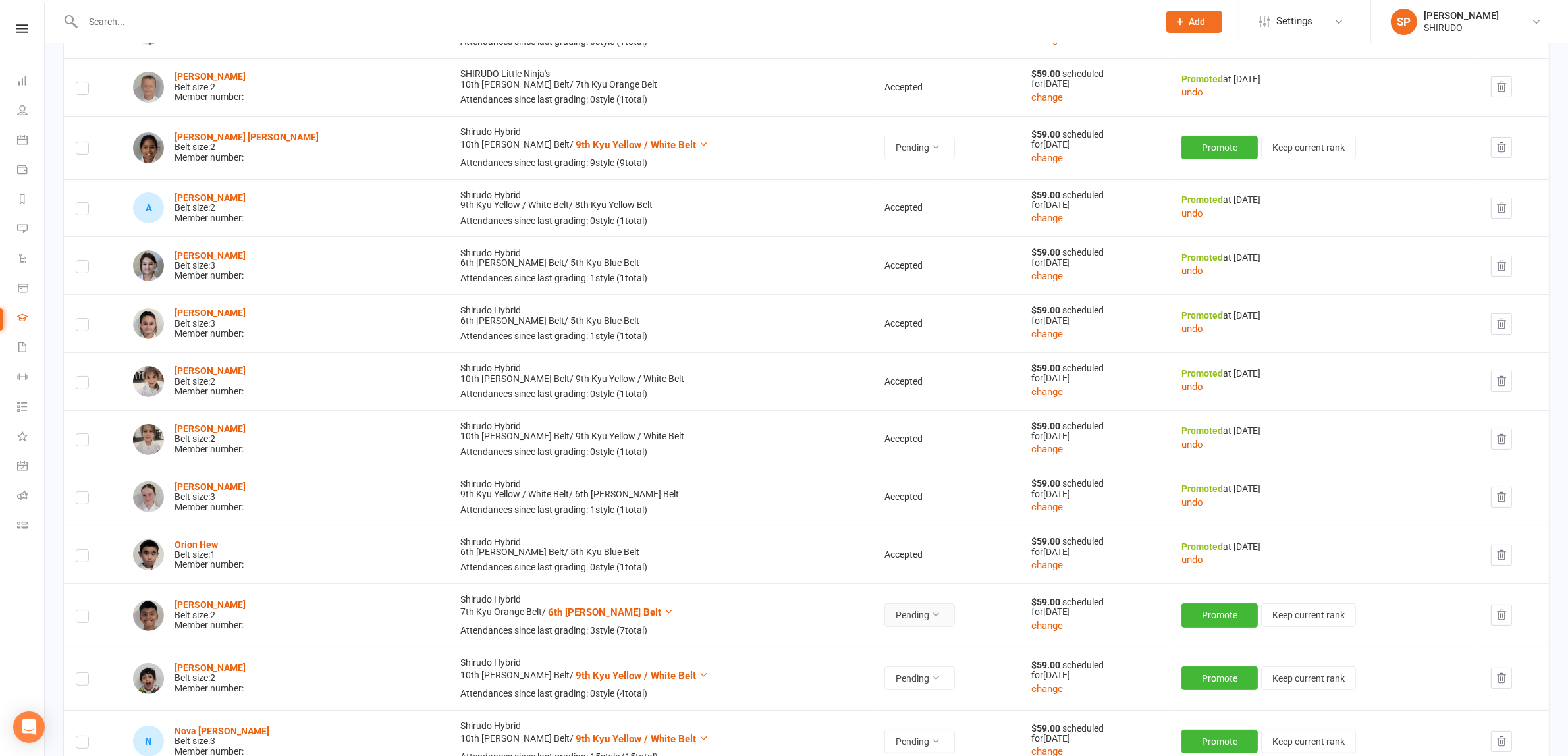
click at [931, 616] on icon at bounding box center [936, 614] width 9 height 9
click at [850, 637] on link "Accepted" at bounding box center [828, 647] width 130 height 26
click at [1219, 615] on button "Promote" at bounding box center [1221, 615] width 77 height 24
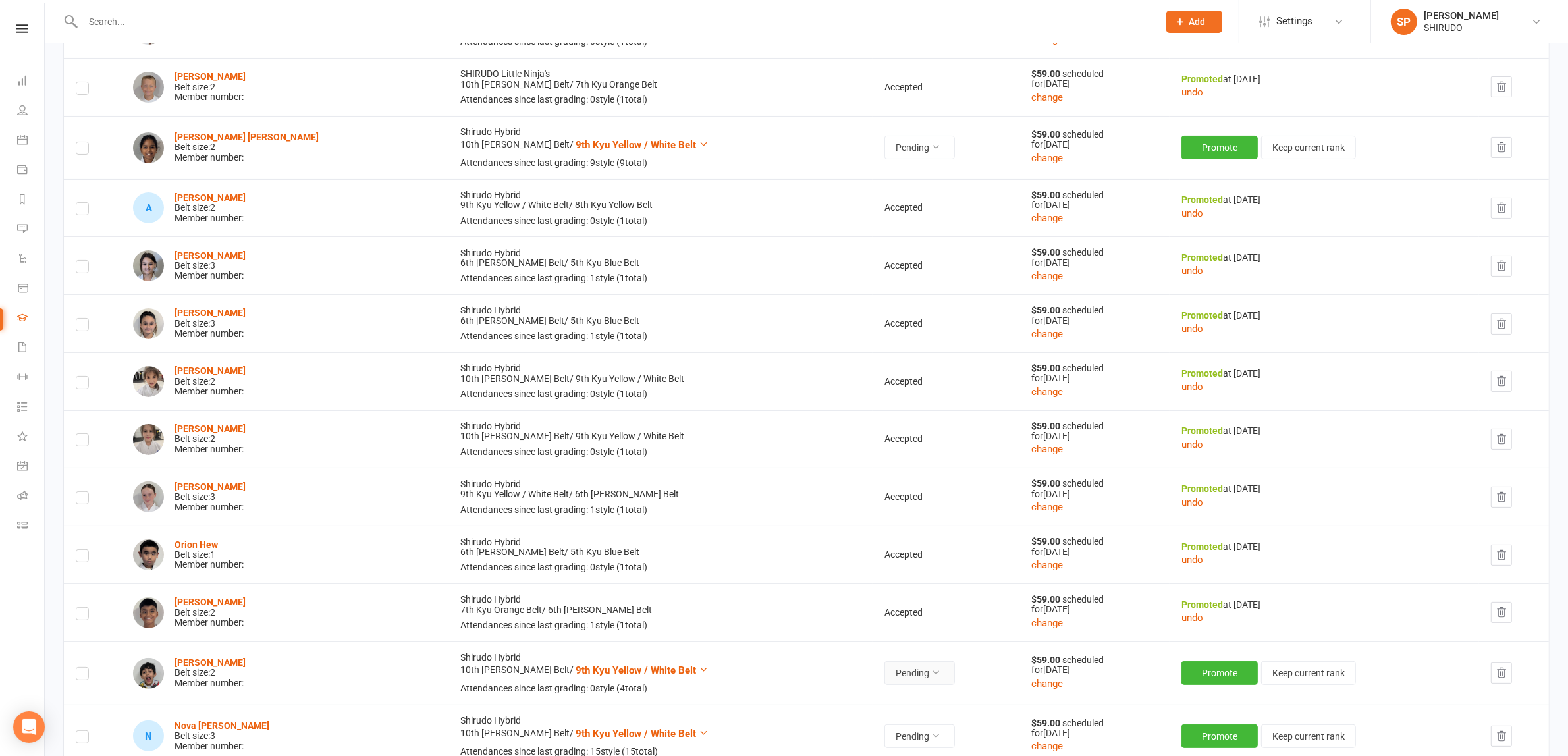
click at [931, 669] on icon at bounding box center [936, 672] width 9 height 9
click at [824, 700] on link "Accepted" at bounding box center [828, 704] width 130 height 26
click at [1183, 676] on button "Promote" at bounding box center [1221, 673] width 77 height 24
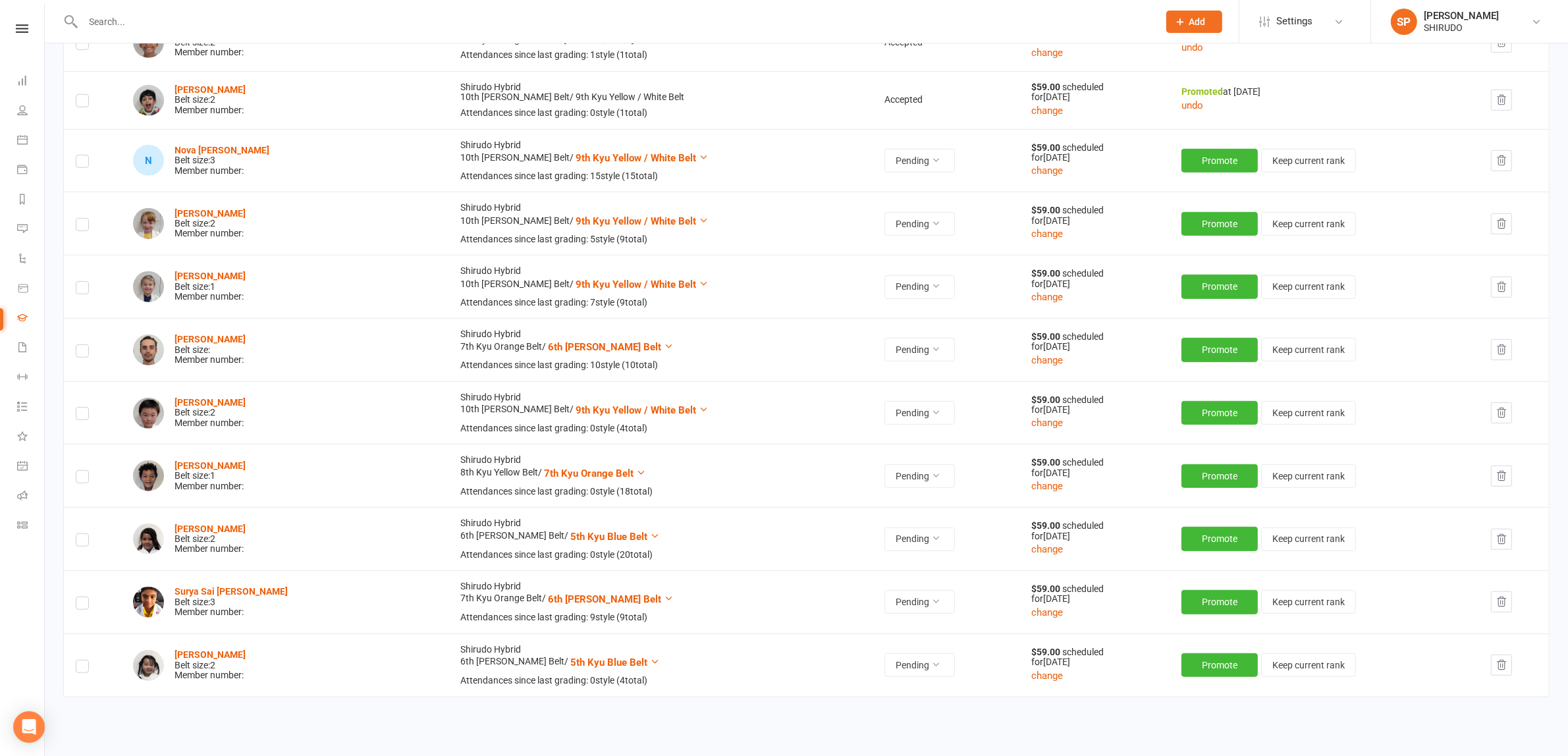
scroll to position [867, 0]
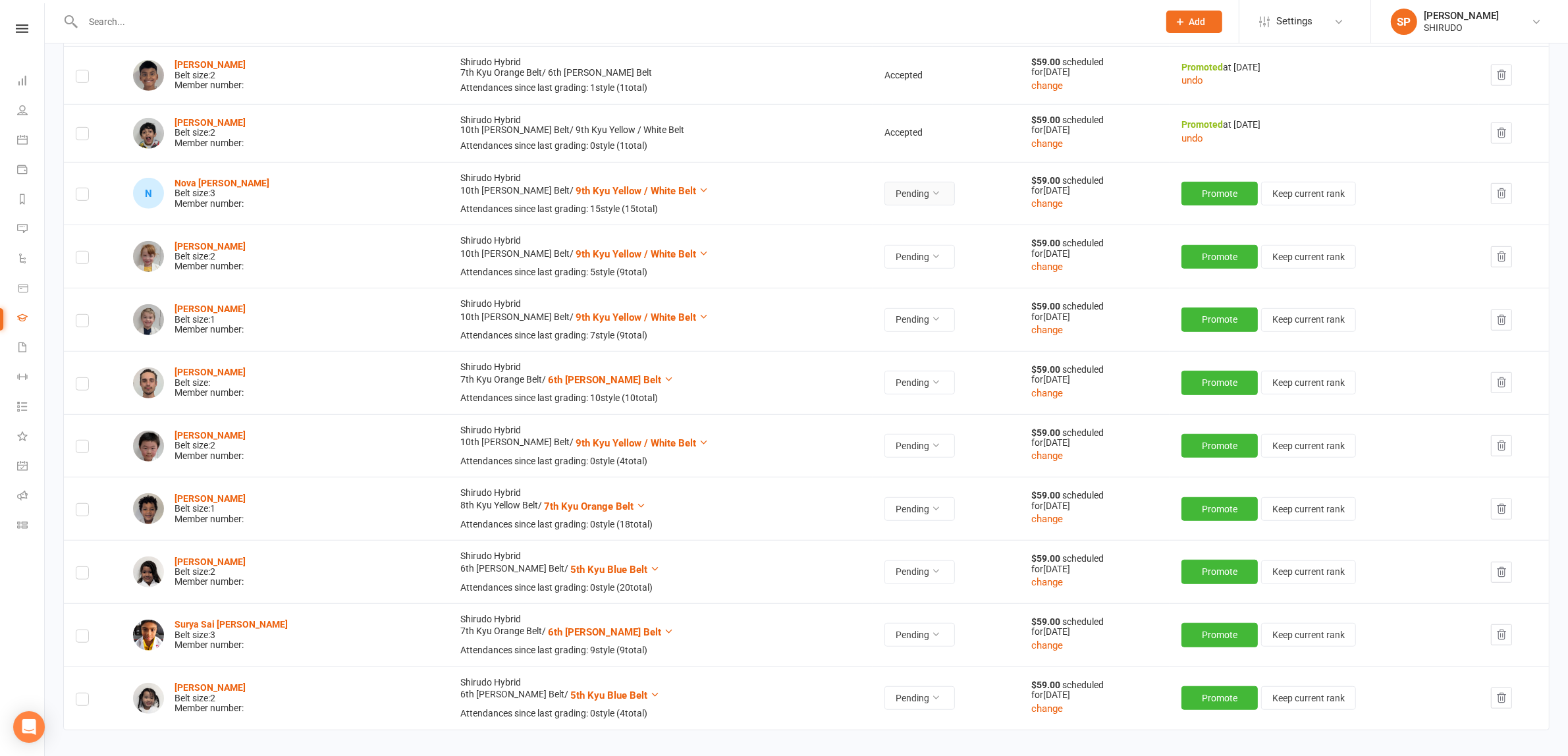
click at [931, 195] on icon at bounding box center [936, 193] width 9 height 9
click at [699, 195] on icon at bounding box center [704, 190] width 10 height 10
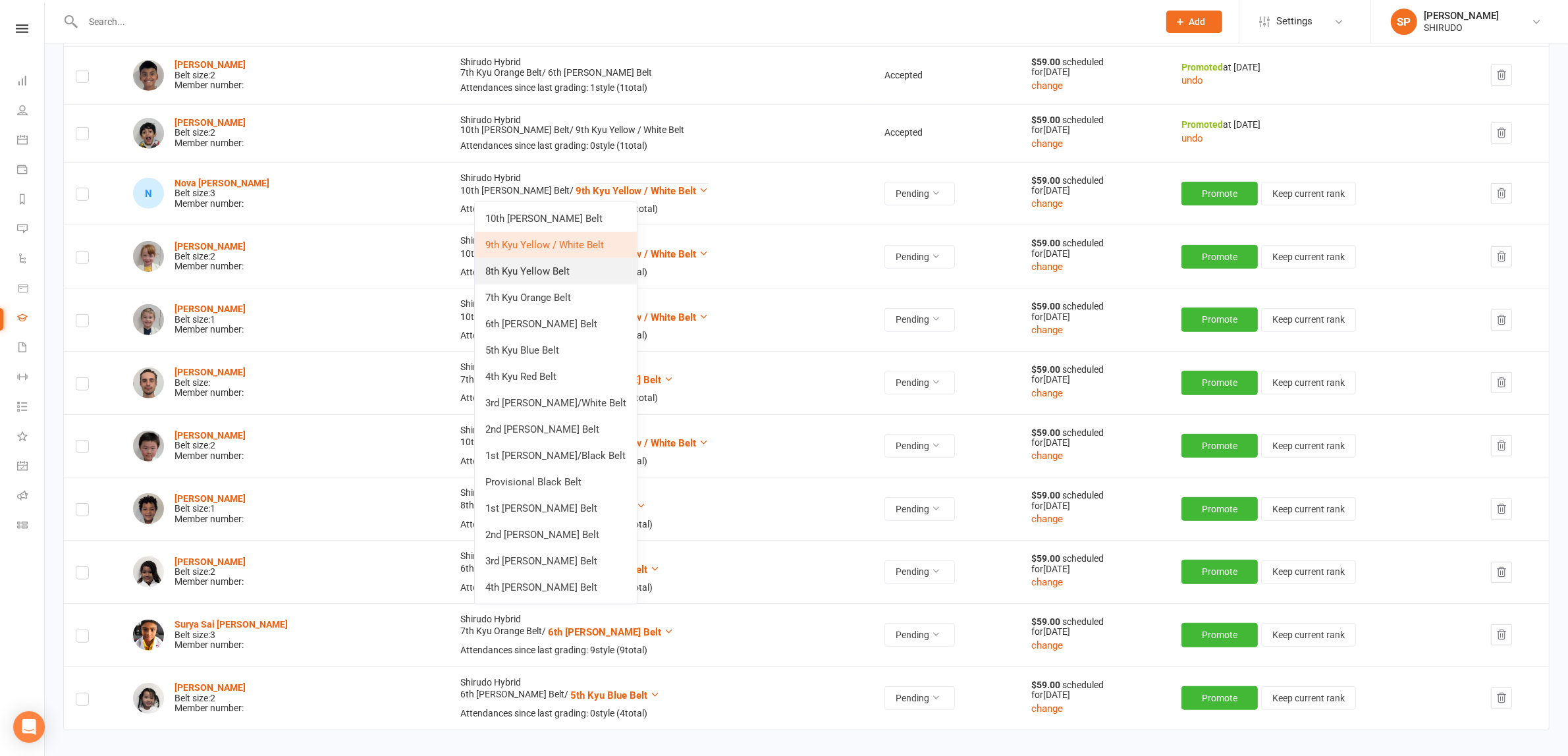
click at [584, 270] on link "8th Kyu Yellow Belt" at bounding box center [556, 271] width 162 height 26
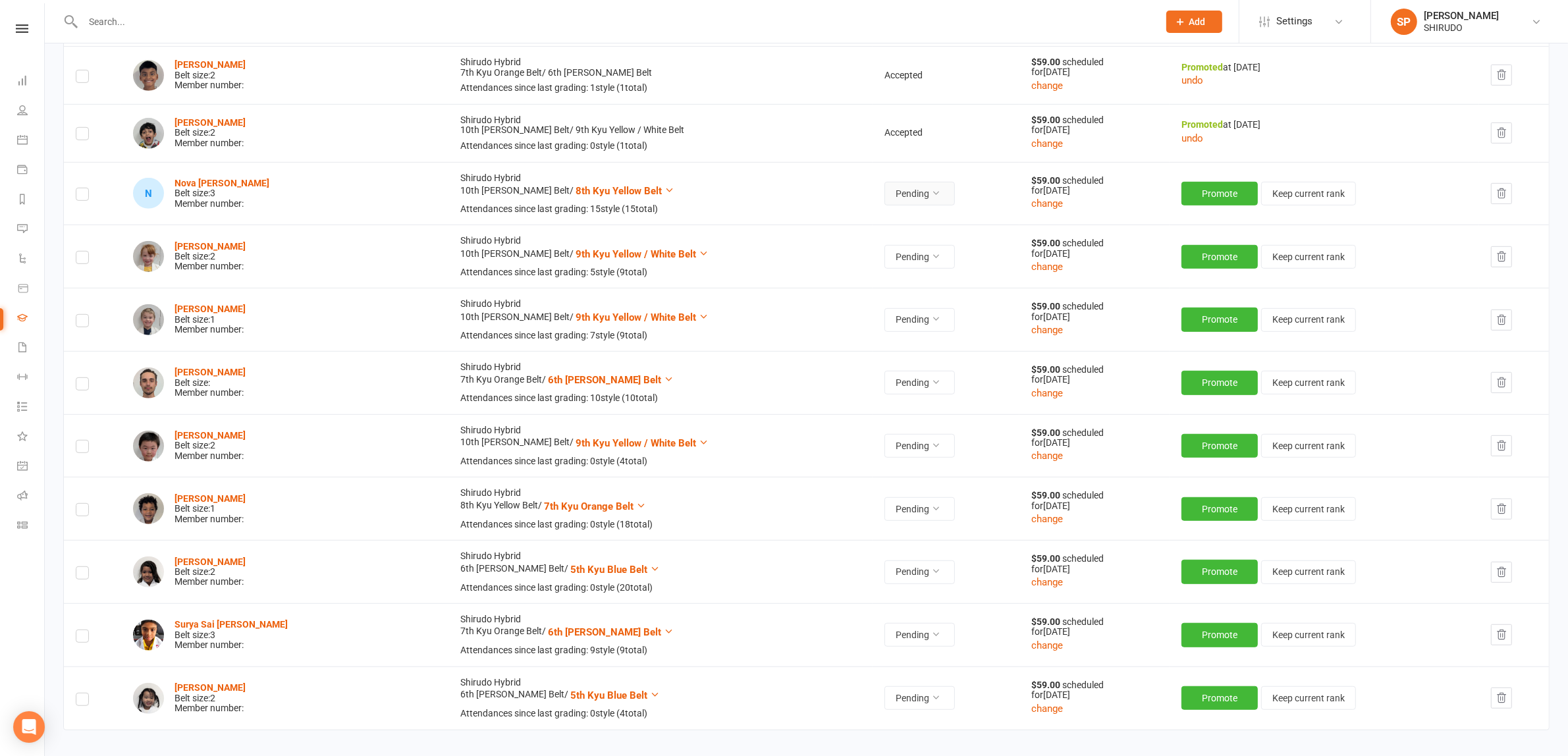
click at [931, 193] on icon at bounding box center [936, 193] width 9 height 9
click at [836, 218] on link "Accepted" at bounding box center [828, 225] width 130 height 26
click at [1210, 195] on button "Promote" at bounding box center [1221, 193] width 77 height 24
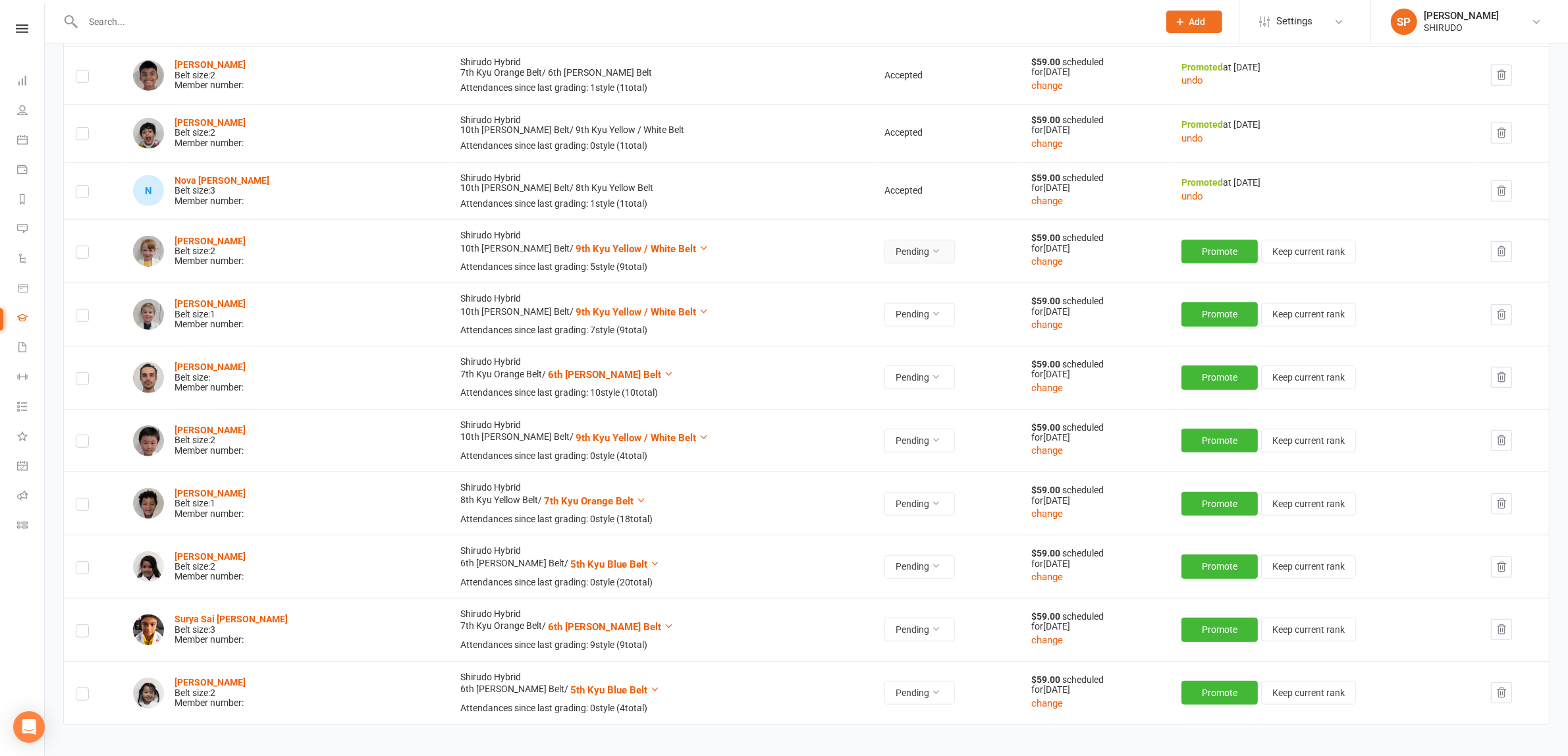
click at [931, 251] on icon at bounding box center [936, 251] width 9 height 9
click at [824, 277] on link "Accepted" at bounding box center [828, 283] width 130 height 26
click at [881, 312] on button "Accepted" at bounding box center [917, 315] width 75 height 24
click at [928, 254] on icon at bounding box center [932, 251] width 9 height 9
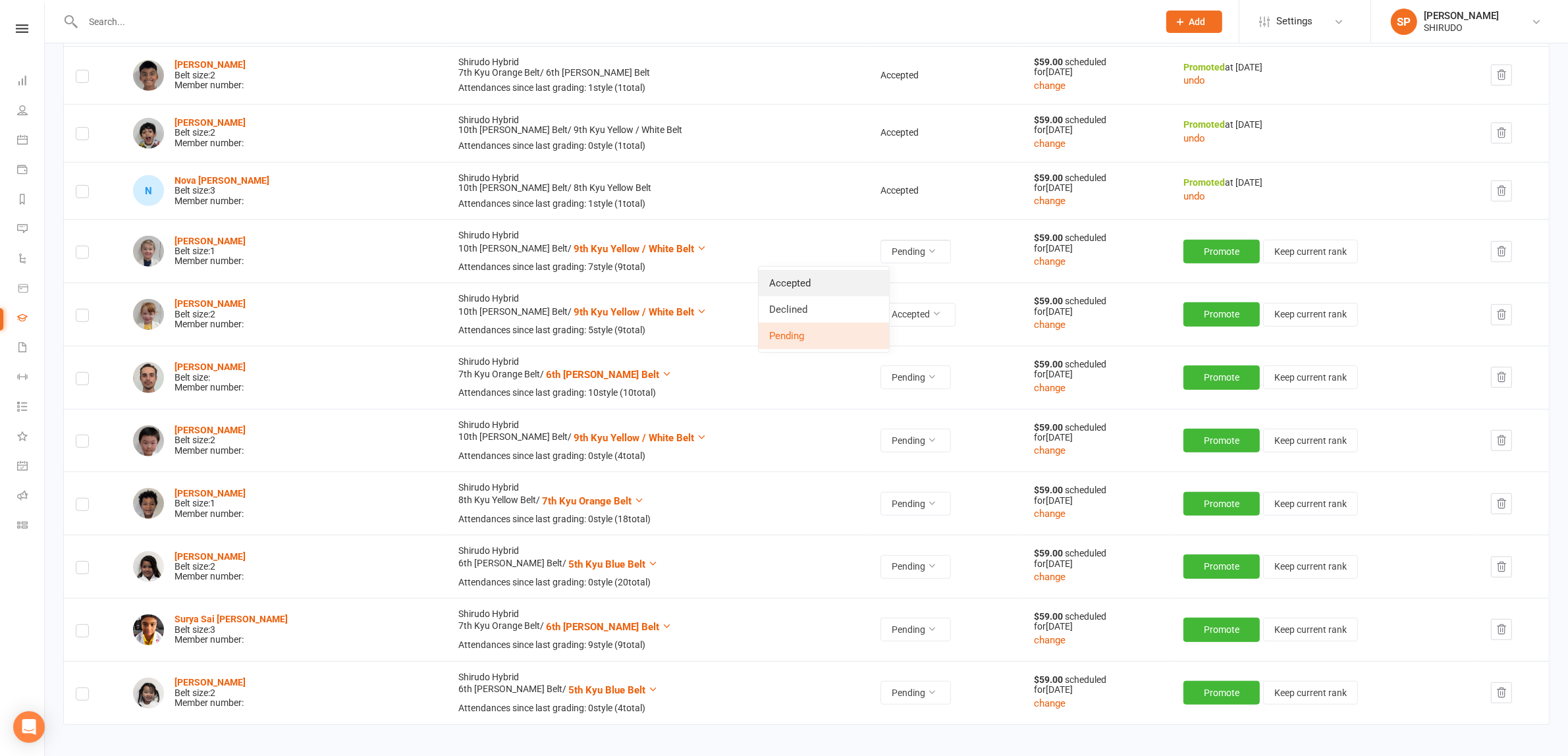
click at [807, 280] on link "Accepted" at bounding box center [823, 283] width 130 height 26
click at [1190, 248] on button "Promote" at bounding box center [1221, 251] width 77 height 24
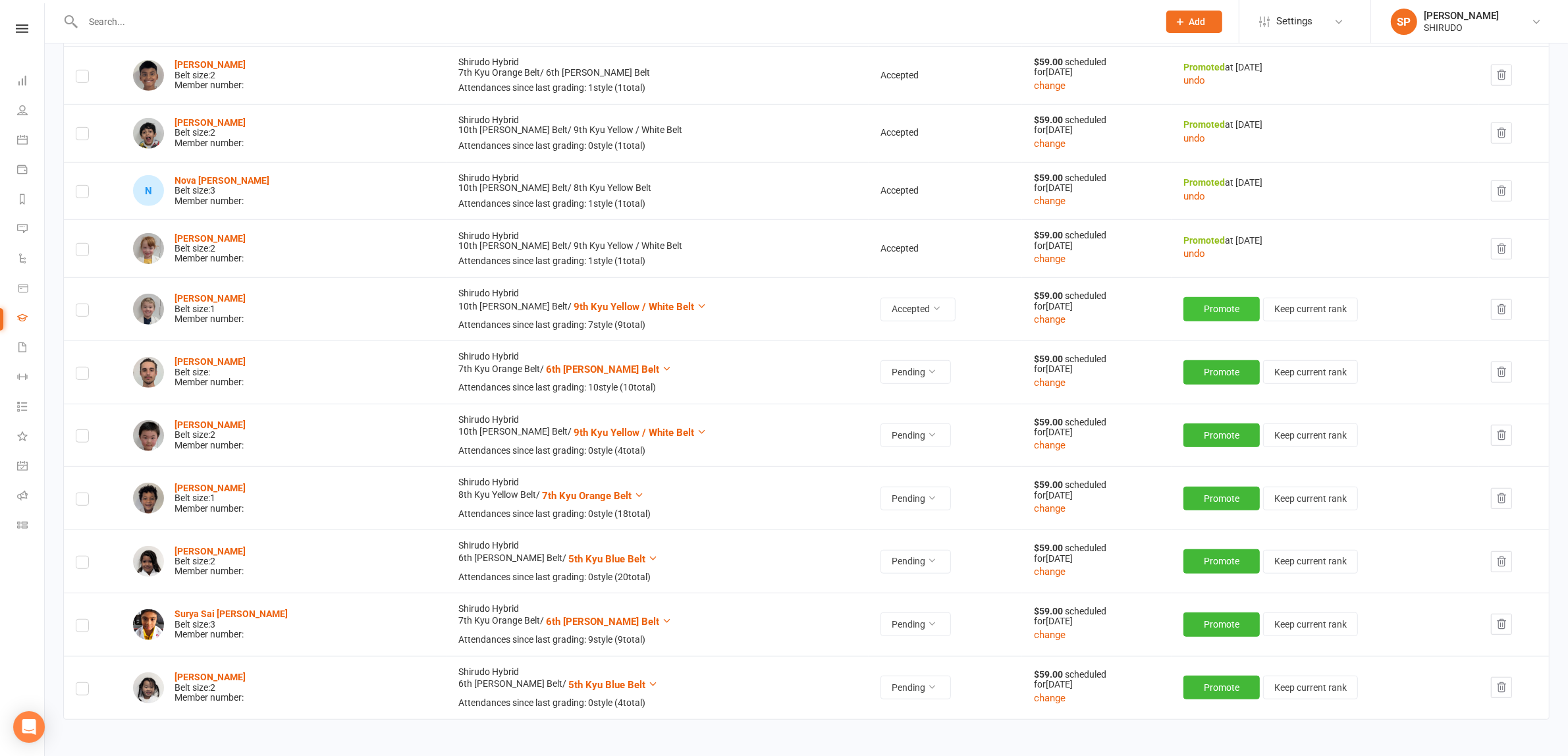
click at [1183, 311] on button "Promote" at bounding box center [1221, 309] width 77 height 24
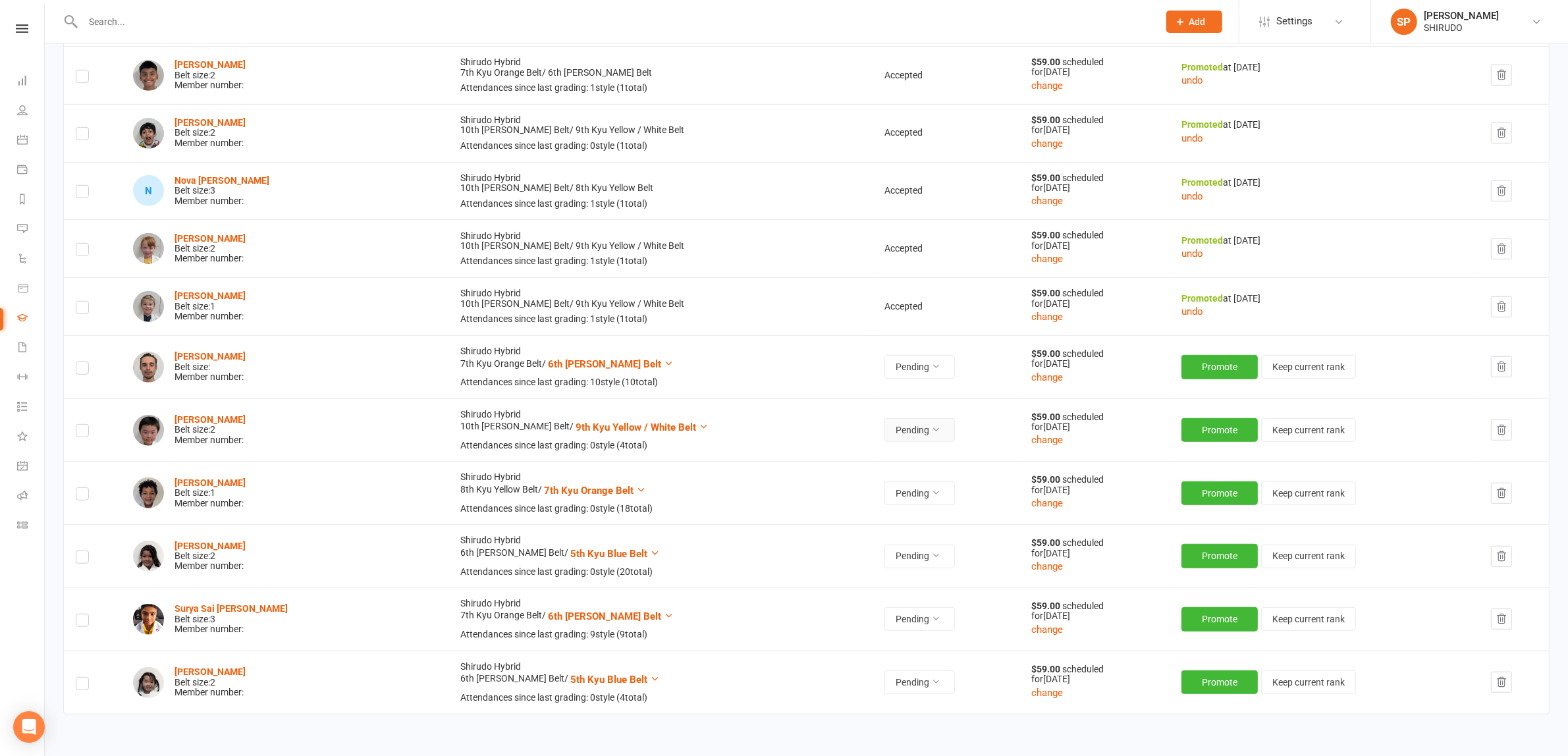
click at [931, 432] on icon at bounding box center [936, 429] width 9 height 9
click at [839, 459] on link "Accepted" at bounding box center [828, 462] width 130 height 26
click at [1187, 425] on button "Promote" at bounding box center [1221, 430] width 77 height 24
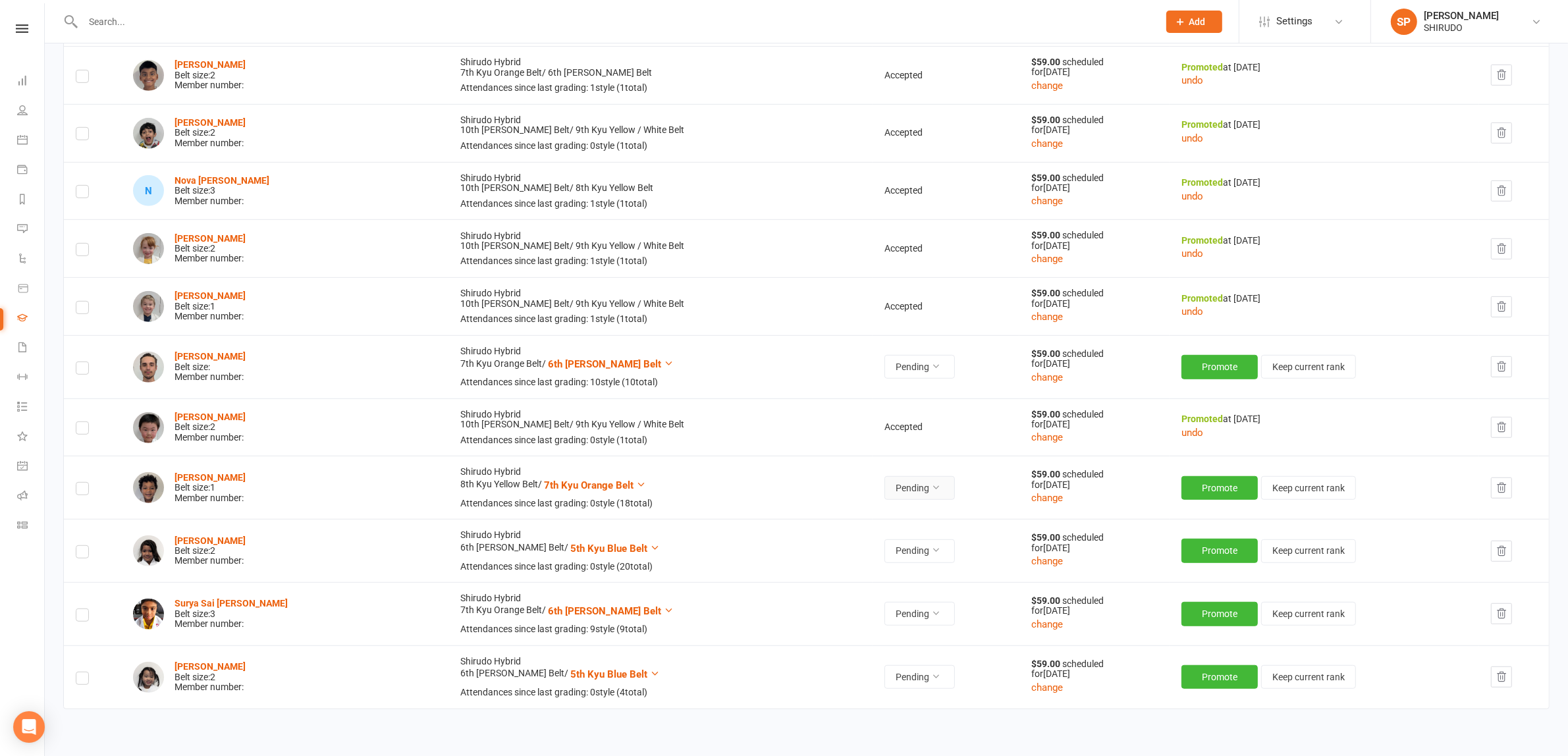
click at [931, 486] on icon at bounding box center [936, 487] width 9 height 9
click at [815, 513] on link "Accepted" at bounding box center [828, 520] width 130 height 26
click at [1199, 487] on button "Promote" at bounding box center [1221, 488] width 77 height 24
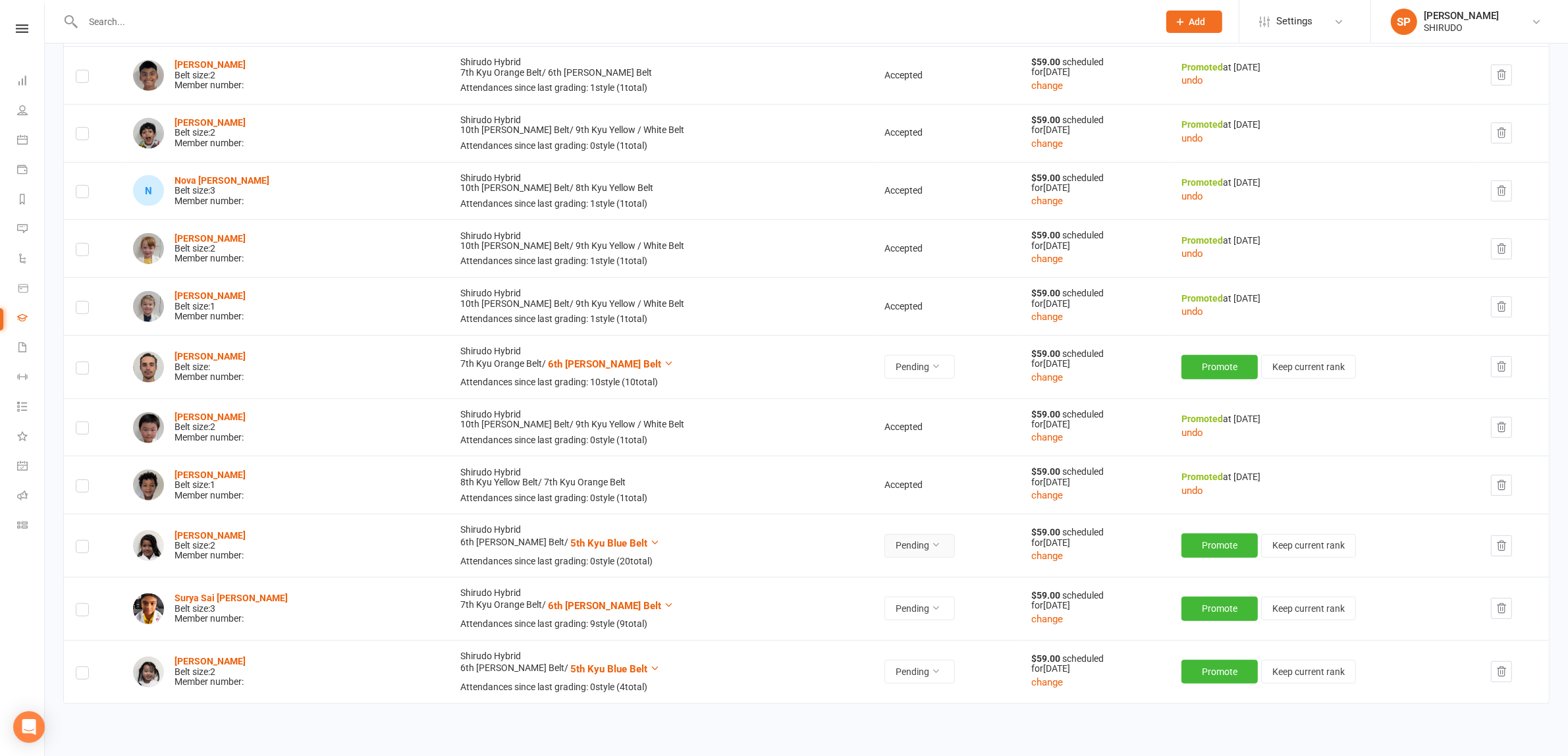
click at [931, 548] on icon at bounding box center [936, 544] width 9 height 9
click at [811, 574] on link "Accepted" at bounding box center [828, 578] width 130 height 26
click at [1183, 542] on button "Promote" at bounding box center [1221, 545] width 77 height 24
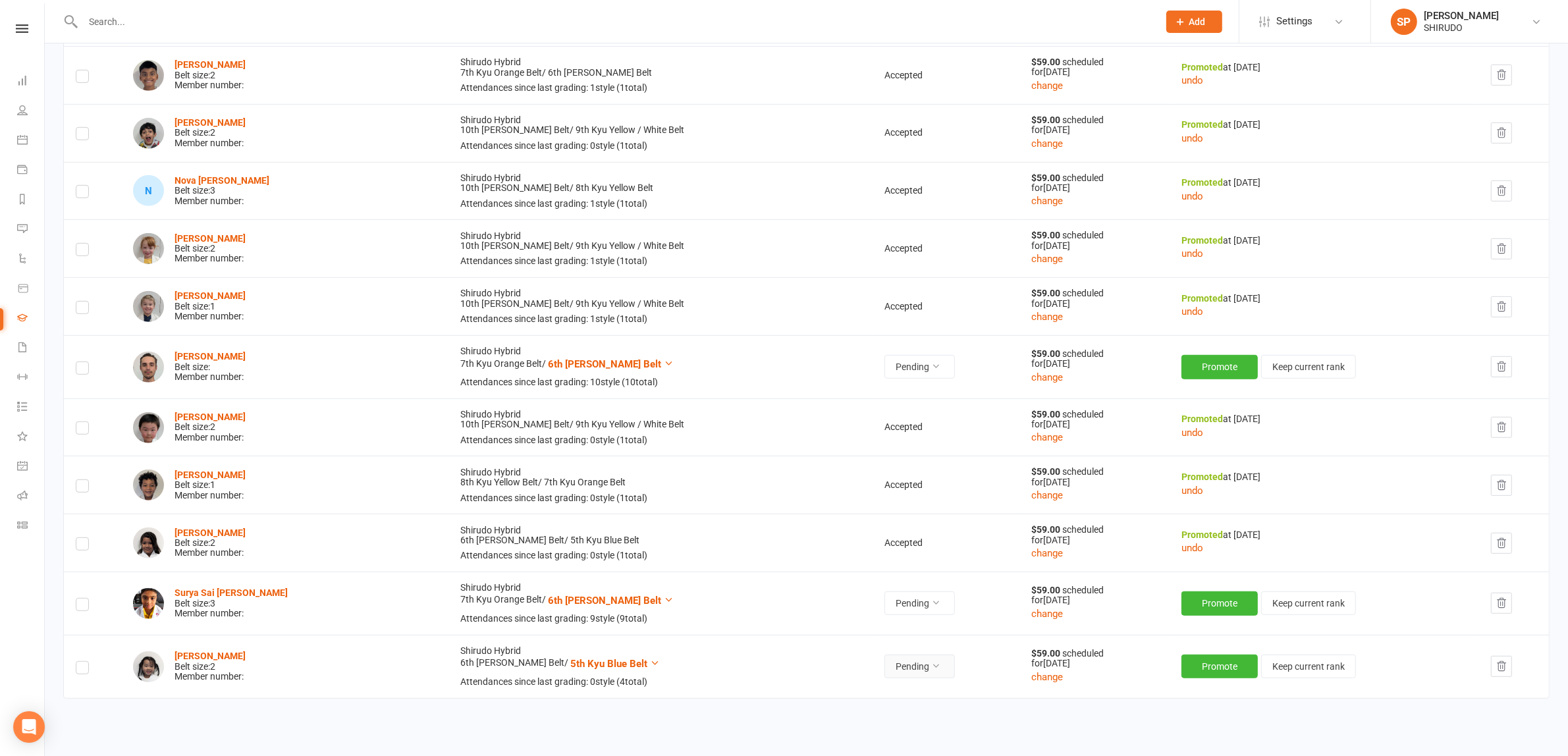
click at [931, 668] on icon at bounding box center [936, 666] width 9 height 9
click at [811, 693] on link "Accepted" at bounding box center [828, 699] width 130 height 26
click at [1212, 666] on button "Promote" at bounding box center [1221, 666] width 77 height 24
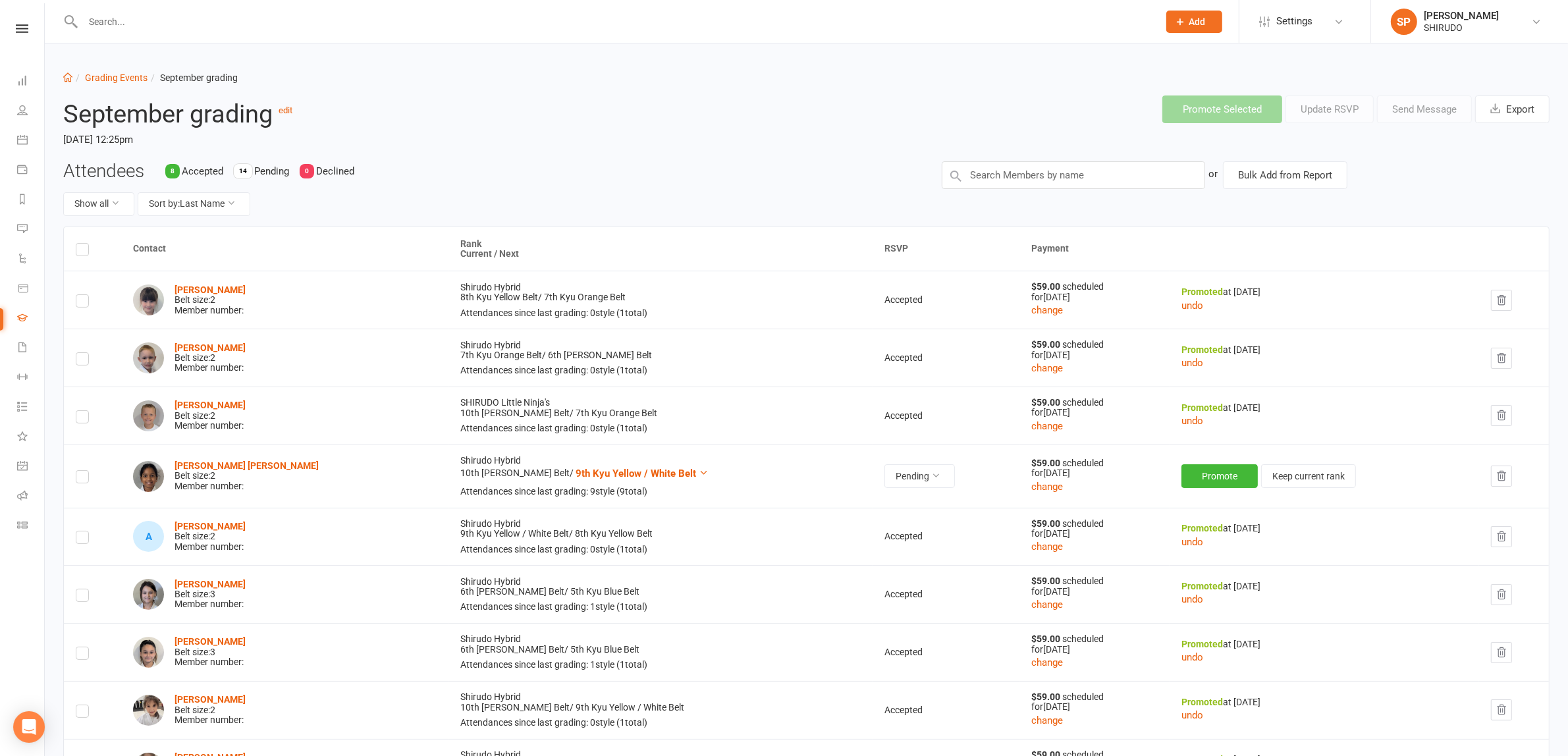
scroll to position [0, 0]
click at [699, 478] on icon at bounding box center [704, 473] width 10 height 10
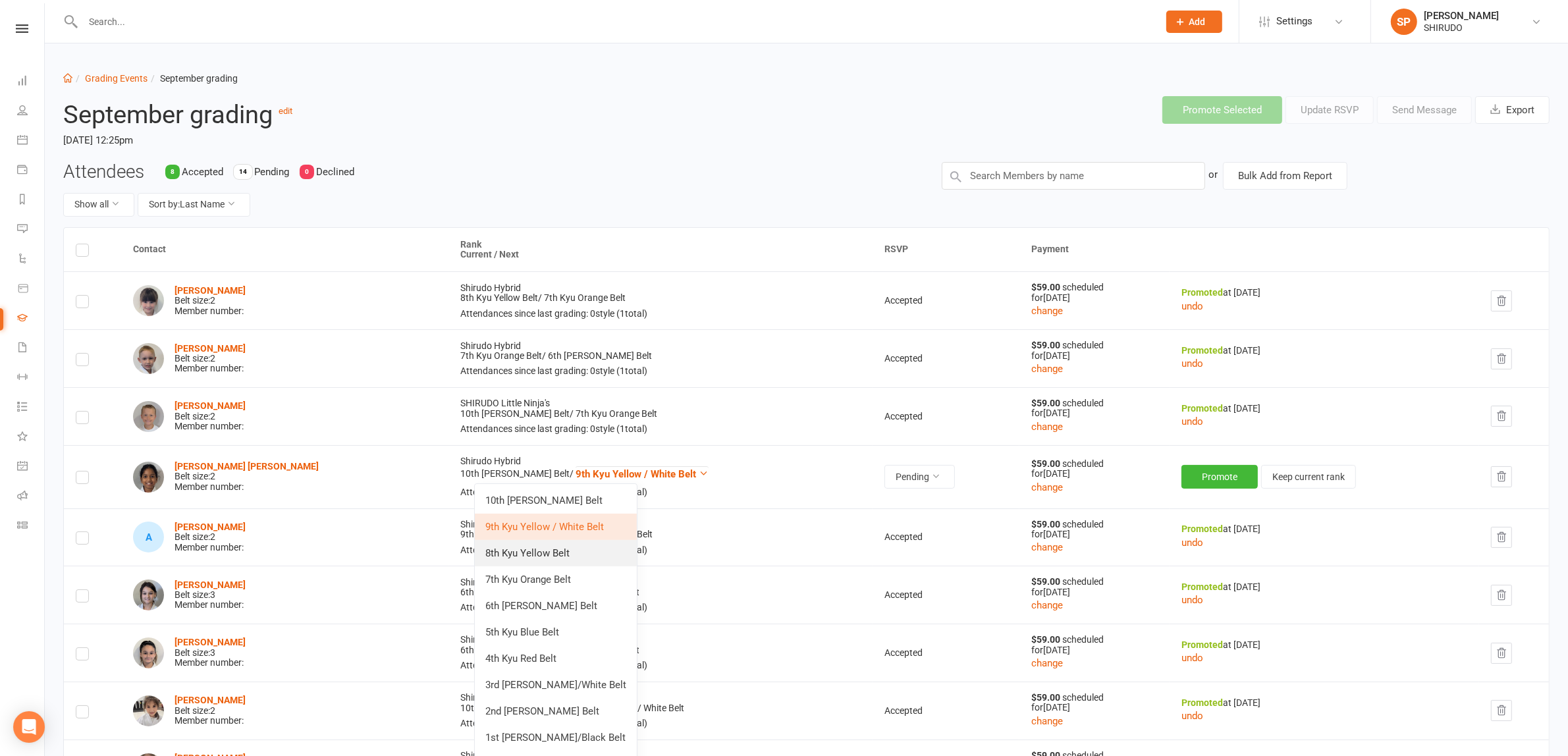
click at [577, 548] on link "8th Kyu Yellow Belt" at bounding box center [556, 553] width 162 height 26
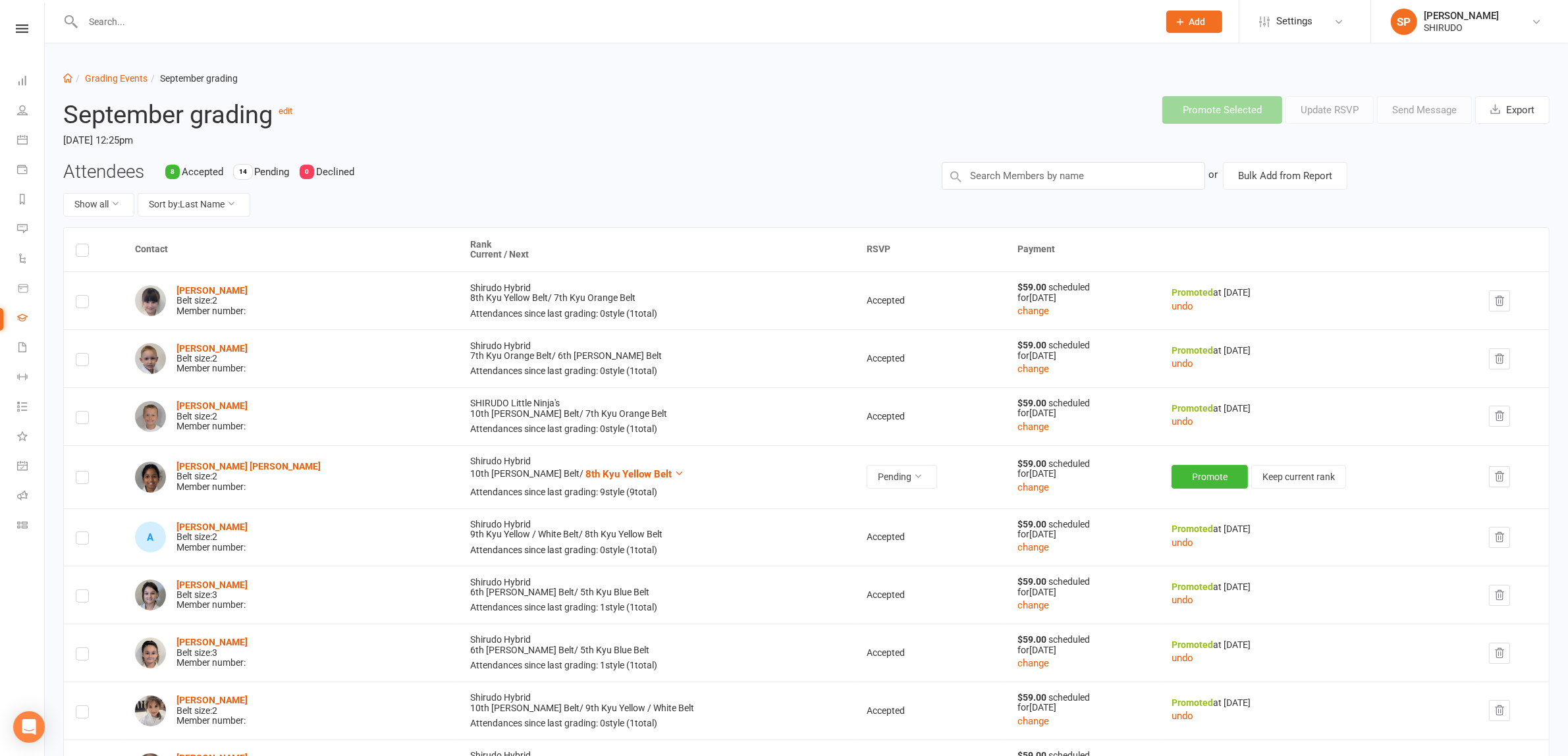
click at [766, 387] on td "SHIRUDO Little Ninja's 10th [PERSON_NAME] Belt / 7th Kyu Orange Belt Attendance…" at bounding box center [656, 416] width 396 height 58
